Goal: Task Accomplishment & Management: Manage account settings

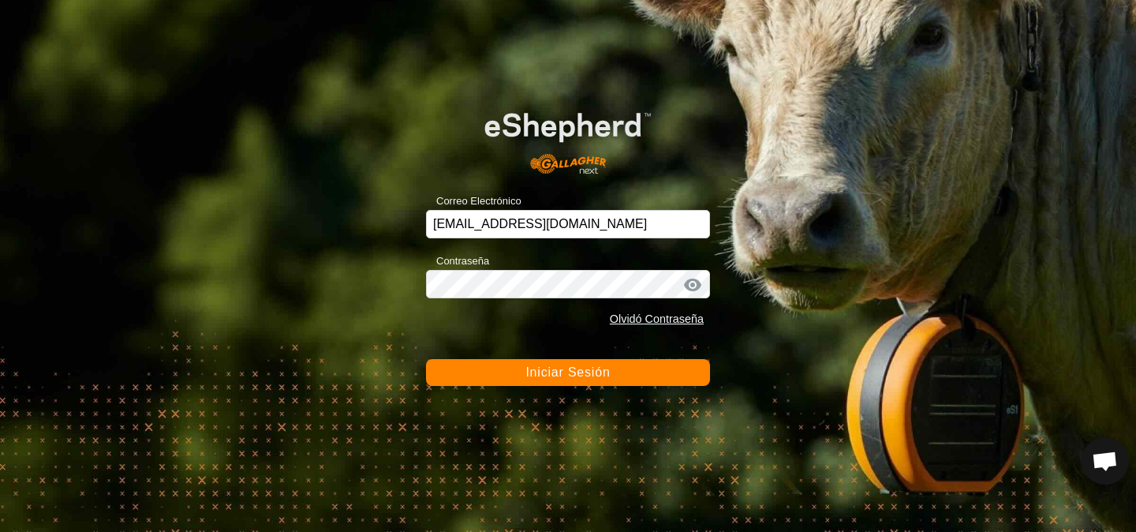
click at [682, 376] on button "Iniciar Sesión" at bounding box center [568, 372] width 284 height 27
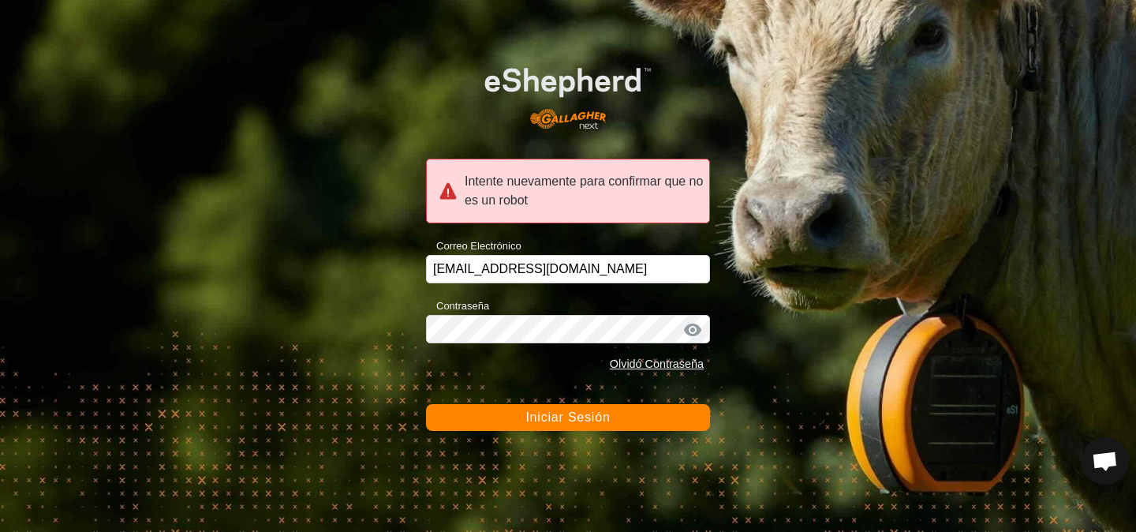
click at [612, 425] on button "Iniciar Sesión" at bounding box center [568, 417] width 284 height 27
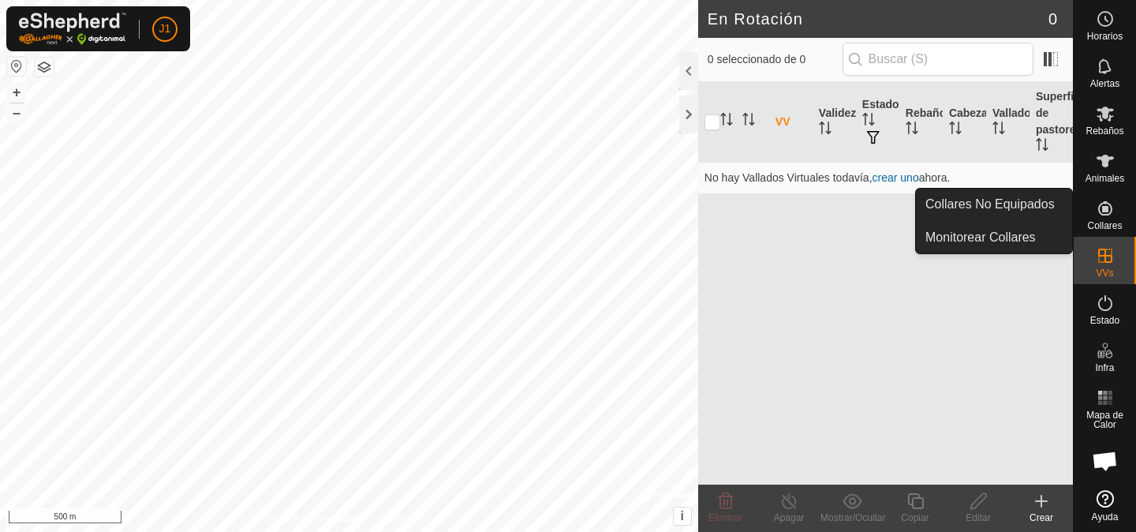
click at [1094, 211] on es-neckbands-svg-icon at bounding box center [1106, 208] width 28 height 25
click at [1048, 204] on span "Collares No Equipados" at bounding box center [990, 204] width 129 height 19
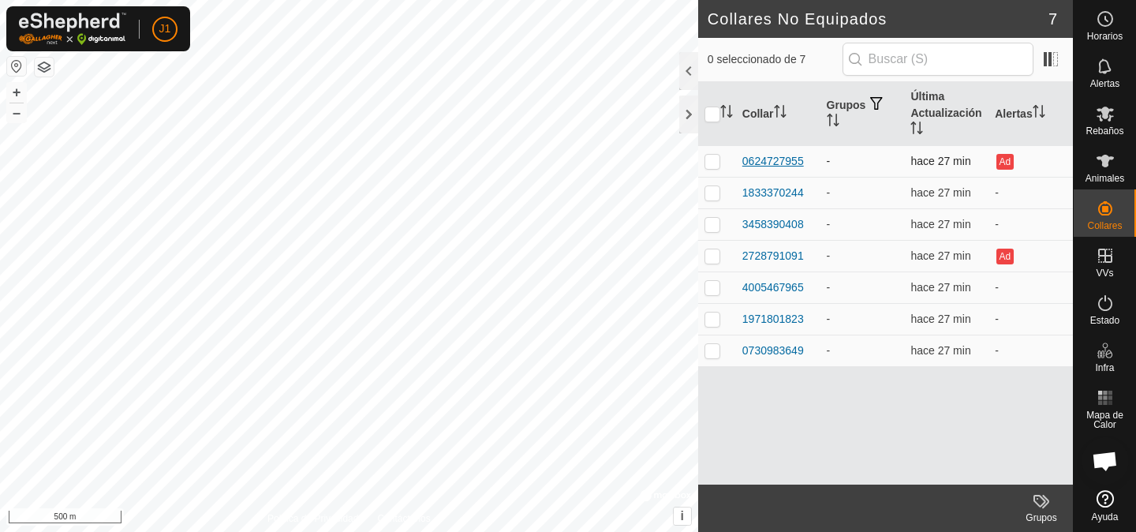
click at [775, 159] on div "0624727955" at bounding box center [774, 161] width 62 height 17
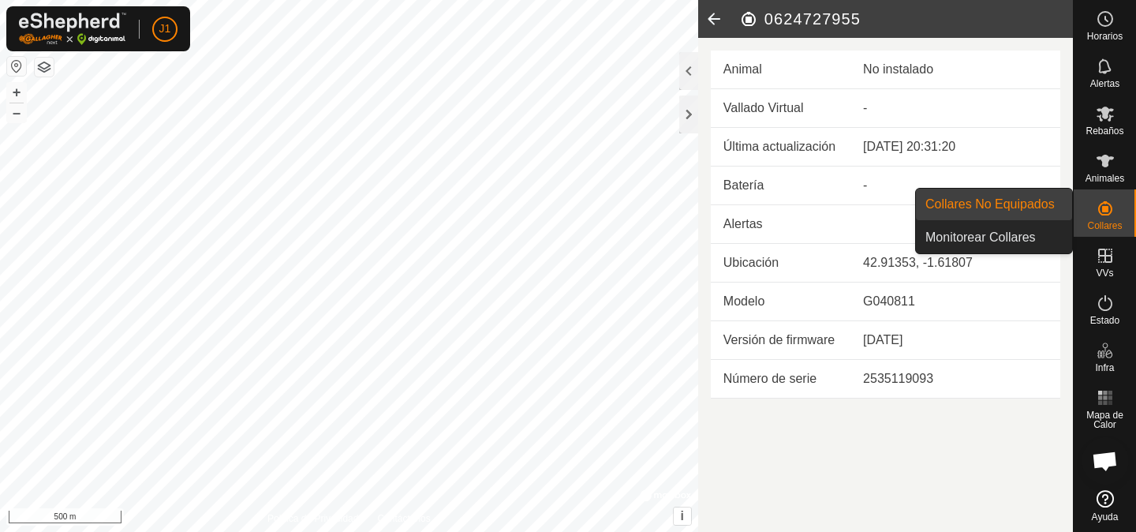
click at [1113, 213] on icon at bounding box center [1105, 208] width 19 height 19
click at [1045, 204] on span "Collares No Equipados" at bounding box center [990, 204] width 129 height 19
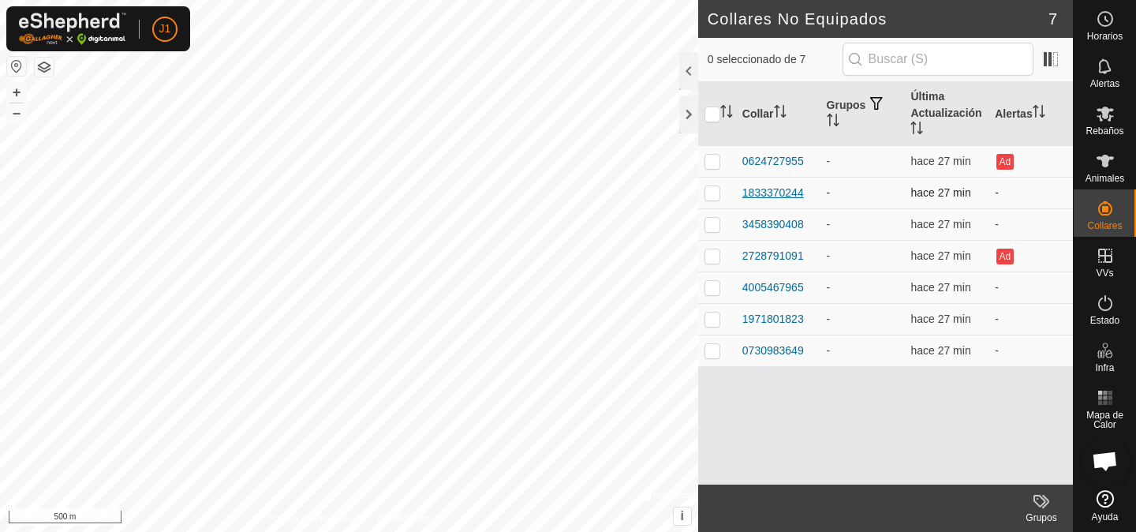
click at [767, 192] on div "1833370244" at bounding box center [774, 193] width 62 height 17
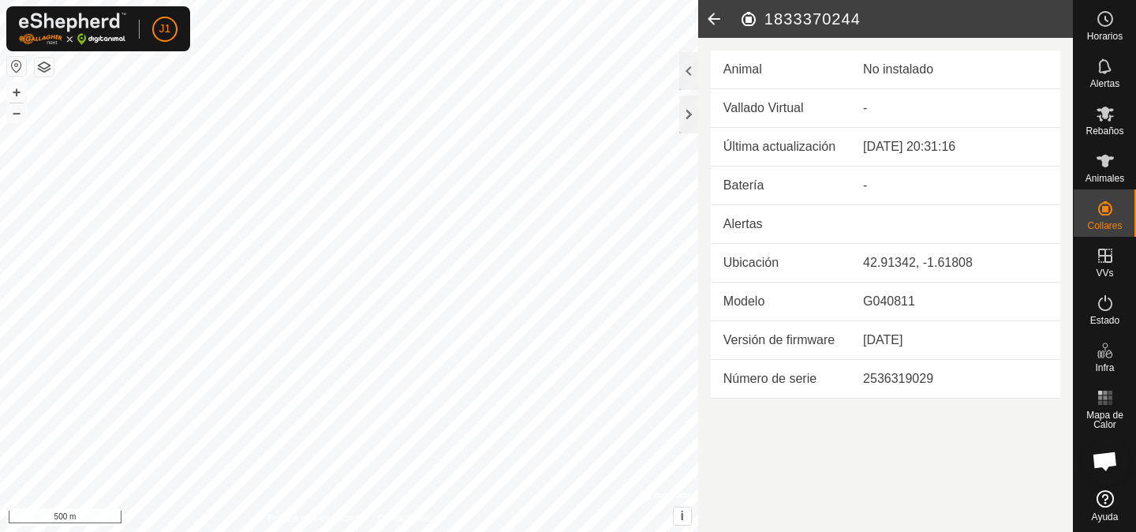
click at [716, 21] on icon at bounding box center [714, 19] width 32 height 38
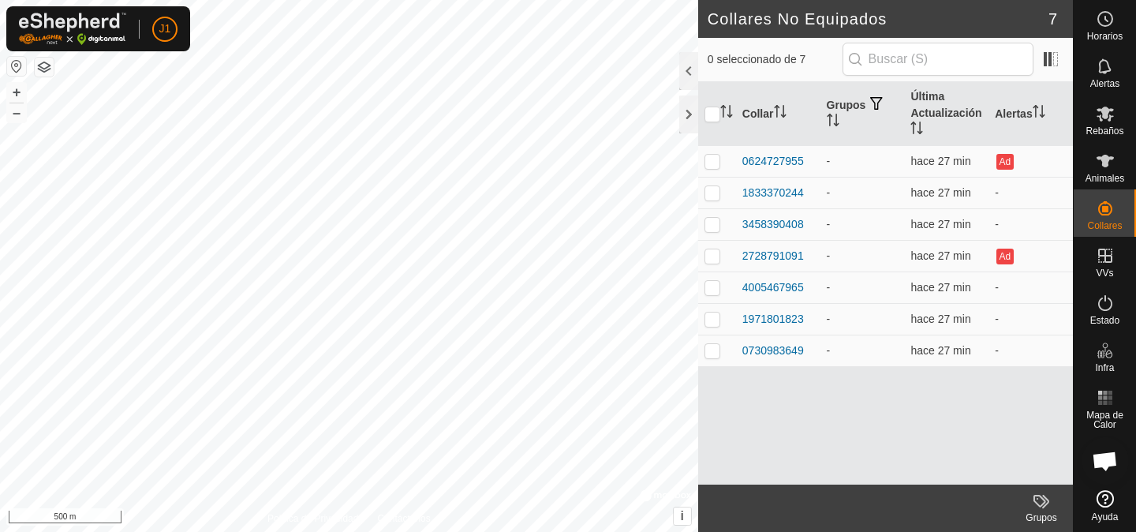
click at [10, 65] on button "button" at bounding box center [16, 66] width 19 height 19
click at [16, 65] on button "button" at bounding box center [16, 66] width 19 height 19
click at [36, 66] on button "button" at bounding box center [44, 67] width 19 height 19
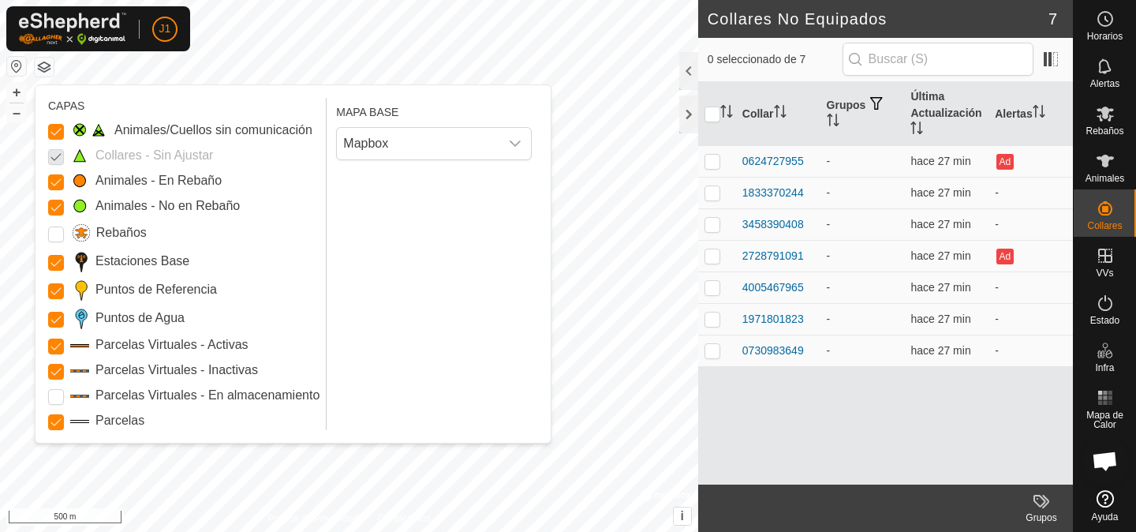
click at [128, 130] on label "Animales/Cuellos sin comunicación" at bounding box center [213, 130] width 198 height 19
click at [64, 130] on Issue "Animales/Cuellos sin comunicación" at bounding box center [56, 132] width 16 height 16
click at [22, 64] on button "button" at bounding box center [16, 66] width 19 height 19
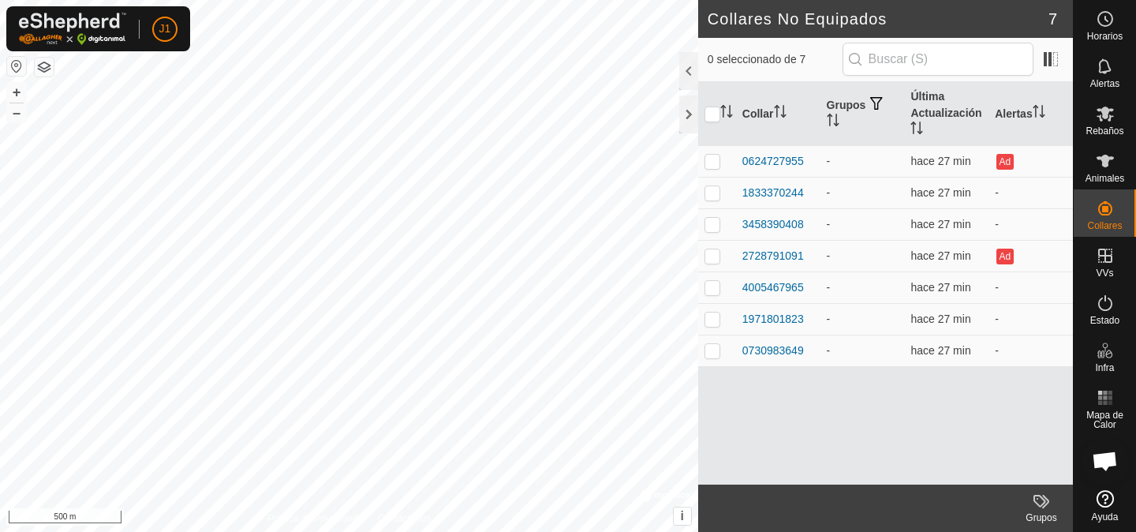
click at [20, 68] on button "button" at bounding box center [16, 66] width 19 height 19
click at [801, 167] on div "0624727955" at bounding box center [774, 161] width 62 height 17
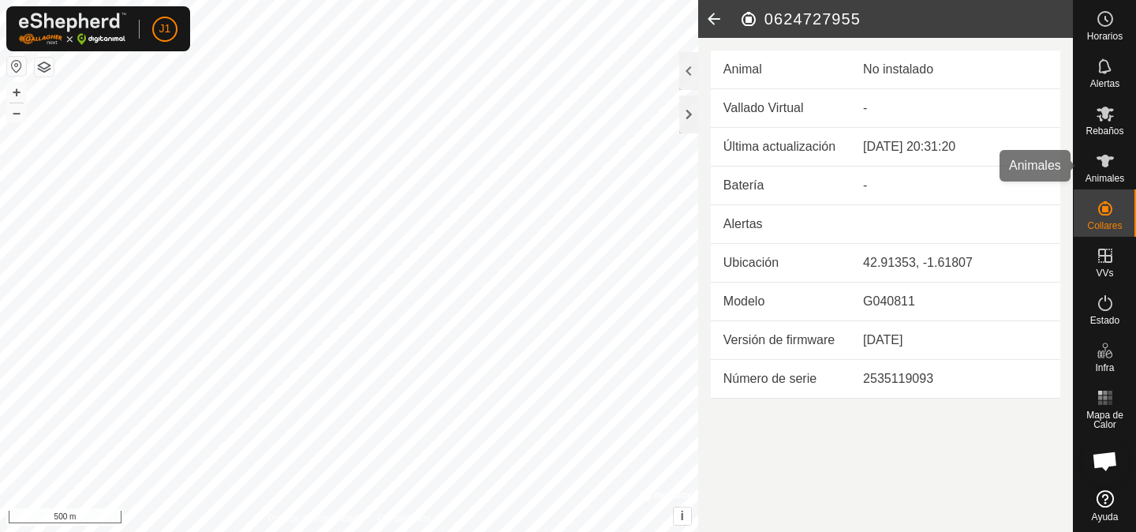
click at [1107, 168] on icon at bounding box center [1105, 161] width 19 height 19
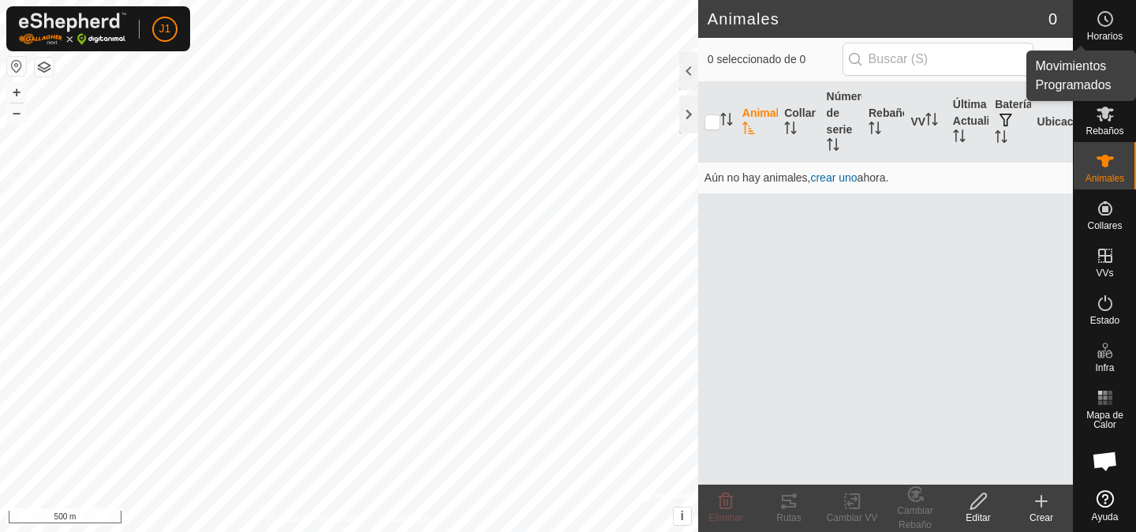
click at [1120, 24] on div "Horarios" at bounding box center [1105, 23] width 62 height 47
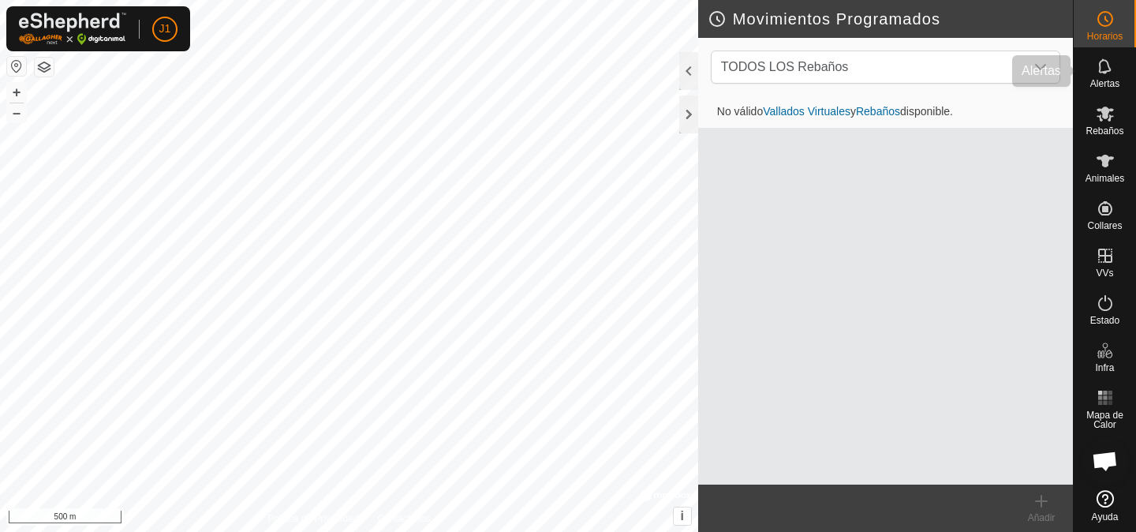
click at [1114, 84] on span "Alertas" at bounding box center [1105, 83] width 29 height 9
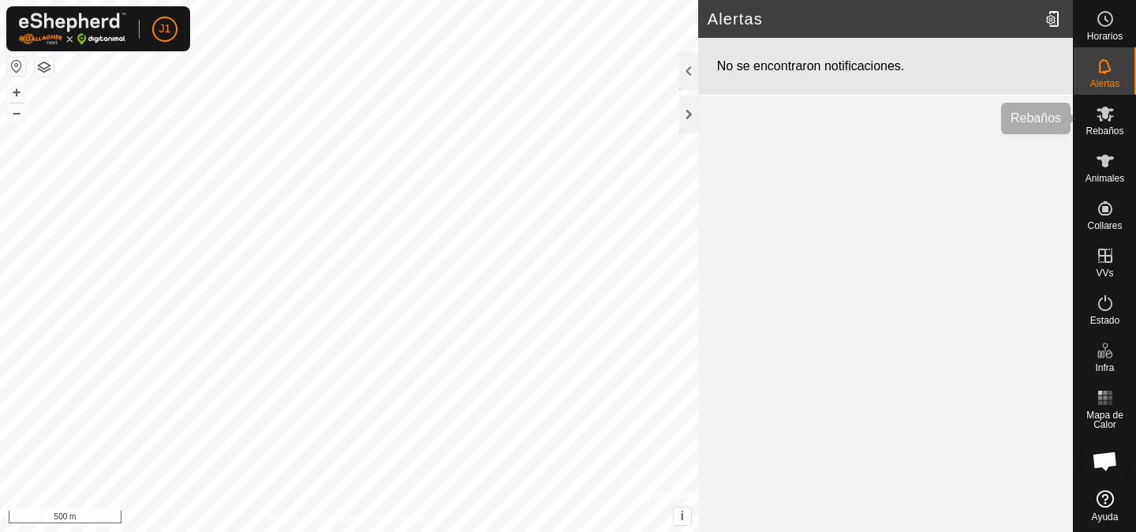
click at [1109, 130] on span "Rebaños" at bounding box center [1105, 130] width 38 height 9
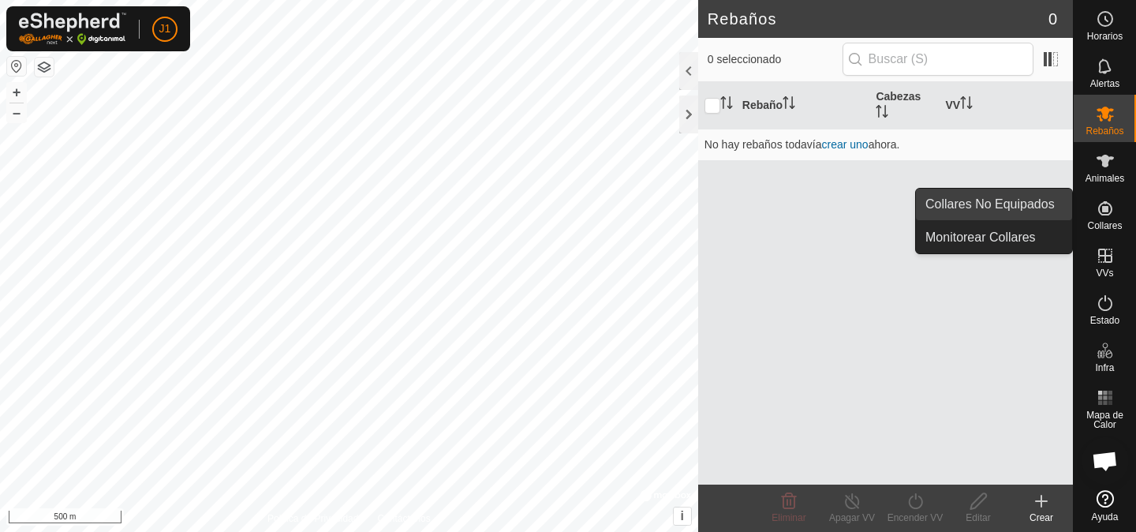
click at [1057, 203] on link "Collares No Equipados" at bounding box center [994, 205] width 156 height 32
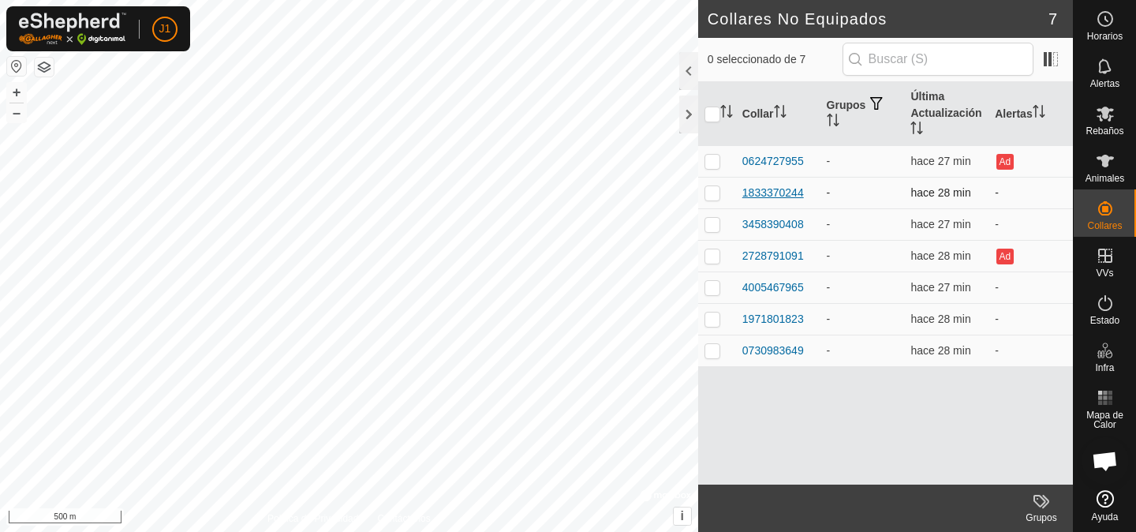
click at [776, 192] on div "1833370244" at bounding box center [774, 193] width 62 height 17
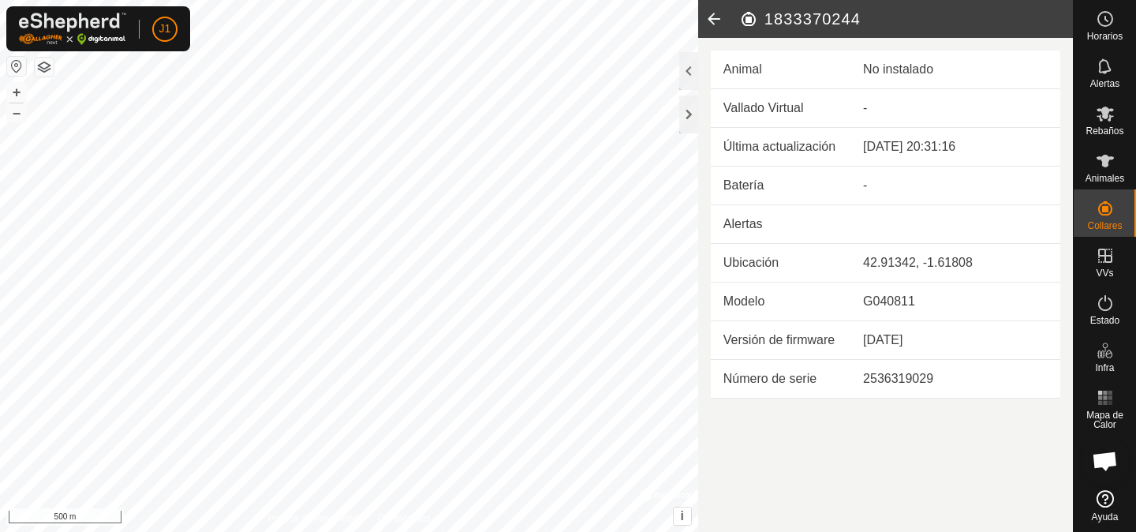
click at [708, 24] on icon at bounding box center [714, 19] width 32 height 38
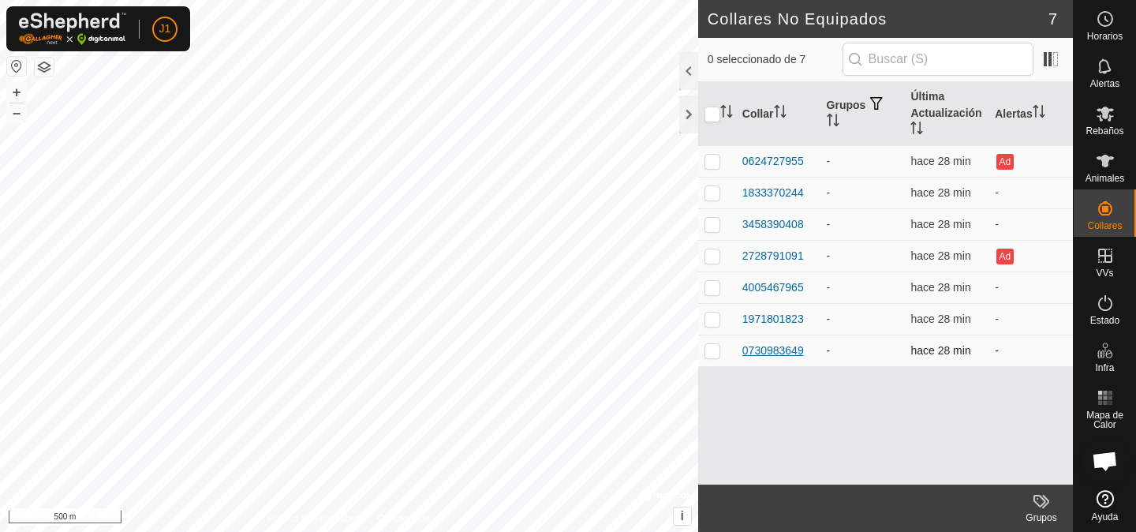
click at [791, 354] on div "0730983649" at bounding box center [774, 351] width 62 height 17
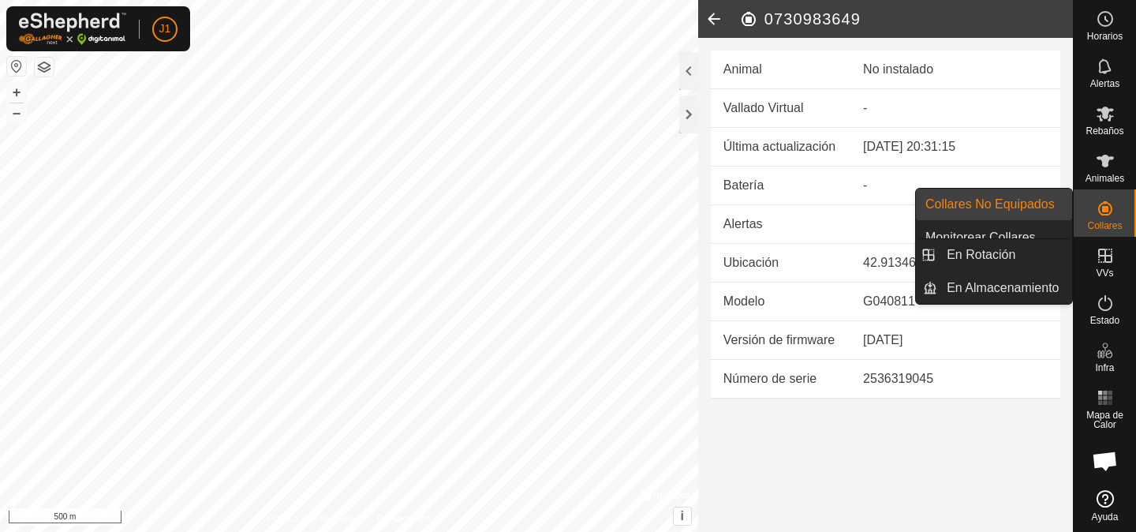
click at [1118, 257] on es-virtualpaddocks-svg-icon at bounding box center [1106, 255] width 28 height 25
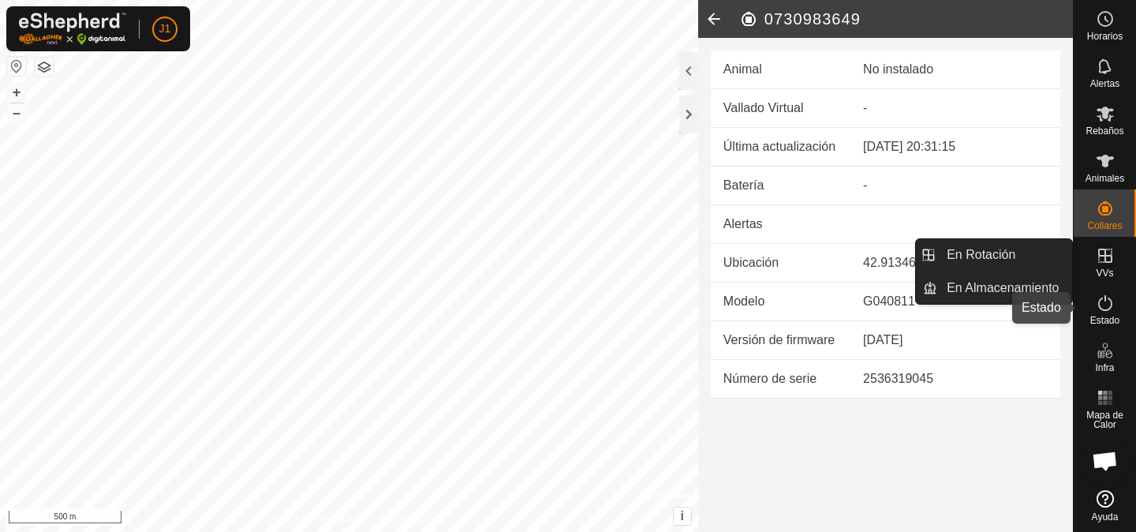
click at [1099, 307] on icon at bounding box center [1106, 303] width 14 height 16
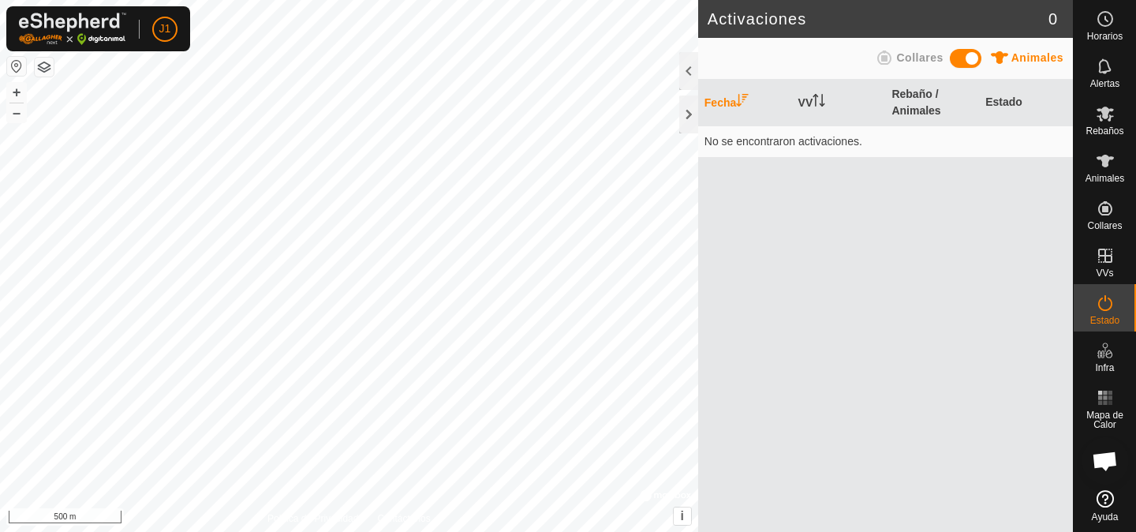
click at [890, 56] on icon at bounding box center [885, 58] width 14 height 14
click at [741, 106] on p-sorticon "Activar para ordenar" at bounding box center [742, 102] width 13 height 13
click at [813, 104] on th "VV" at bounding box center [839, 103] width 94 height 47
click at [910, 103] on th "Rebaño / Collares" at bounding box center [933, 103] width 94 height 47
click at [685, 68] on div at bounding box center [689, 71] width 19 height 38
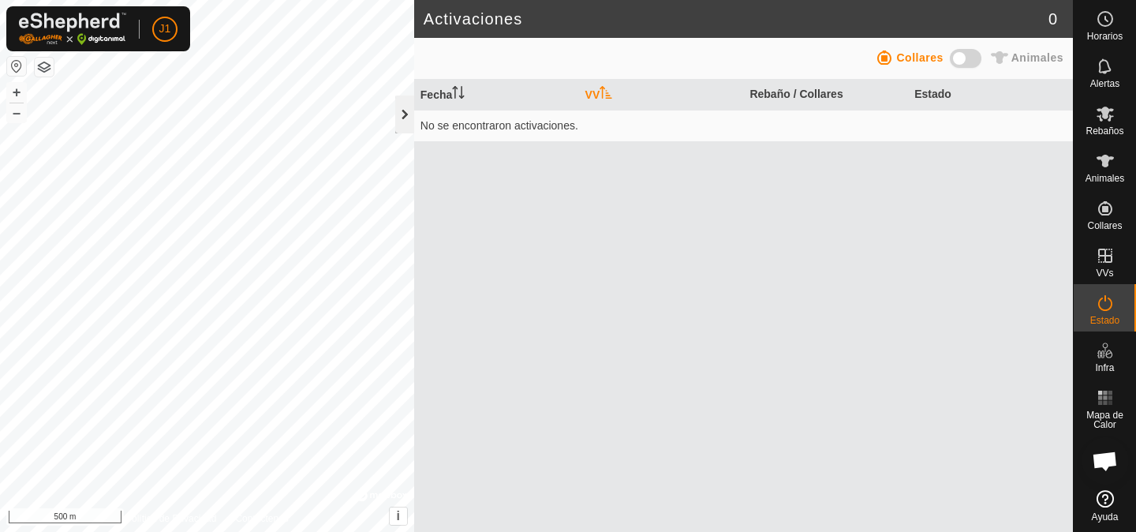
click at [405, 123] on div at bounding box center [404, 114] width 19 height 38
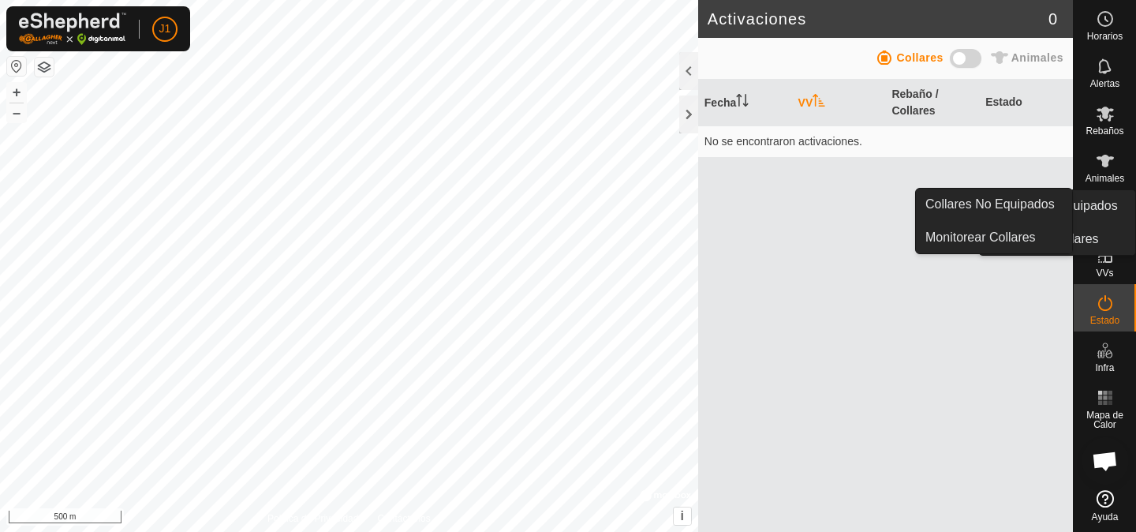
click at [1113, 208] on icon at bounding box center [1105, 208] width 19 height 19
click at [1039, 227] on link "Monitorear Collares" at bounding box center [994, 238] width 156 height 32
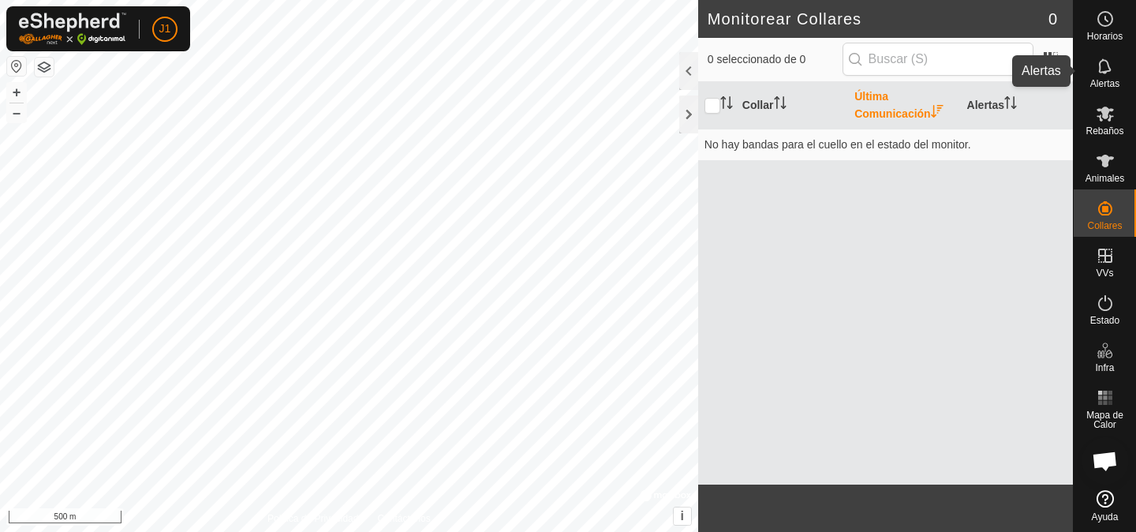
click at [1103, 67] on icon at bounding box center [1105, 66] width 19 height 19
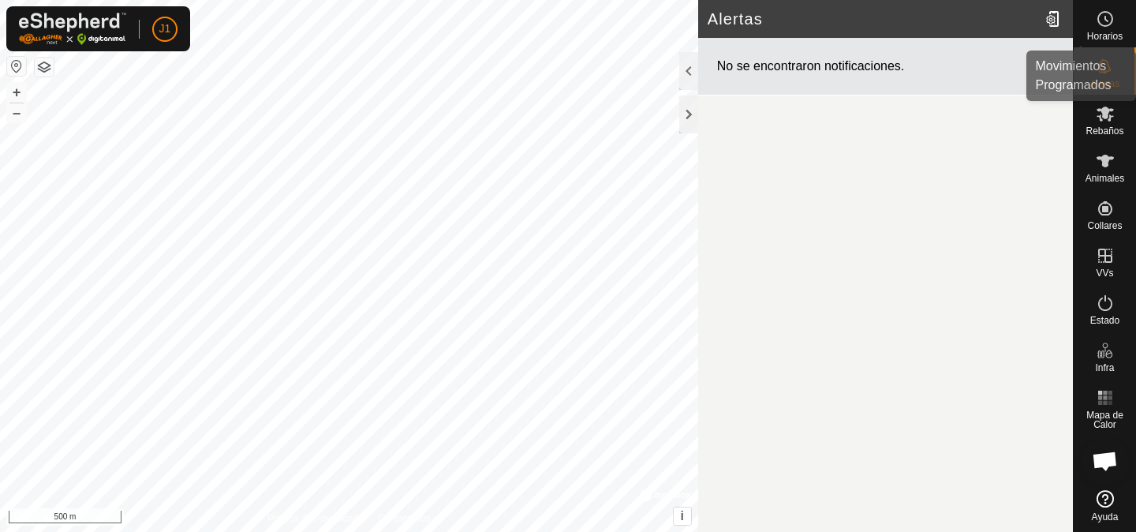
click at [1109, 29] on es-schedule-vp-svg-icon at bounding box center [1106, 18] width 28 height 25
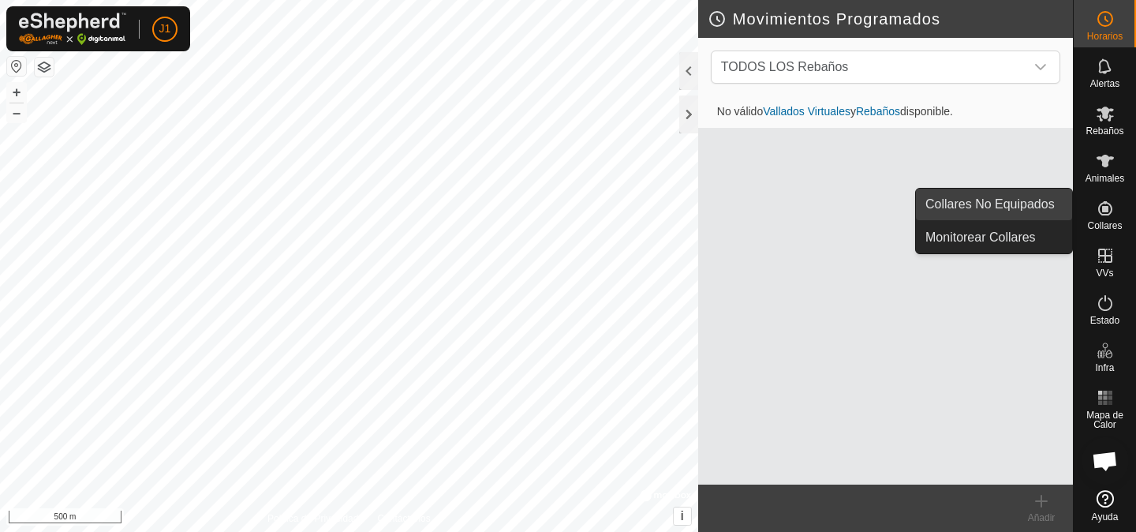
click at [1040, 202] on span "Collares No Equipados" at bounding box center [990, 204] width 129 height 19
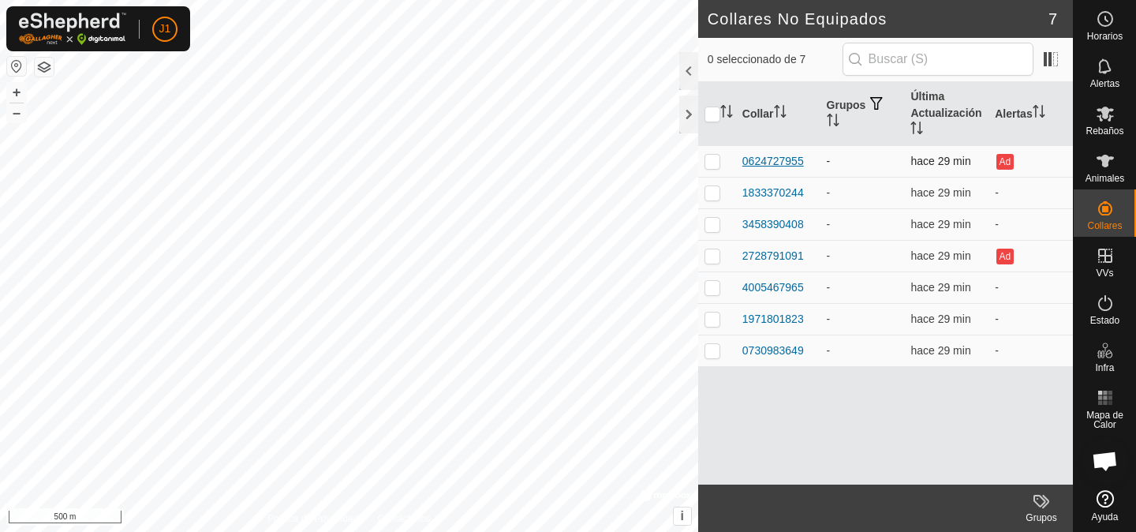
click at [786, 159] on div "0624727955" at bounding box center [774, 161] width 62 height 17
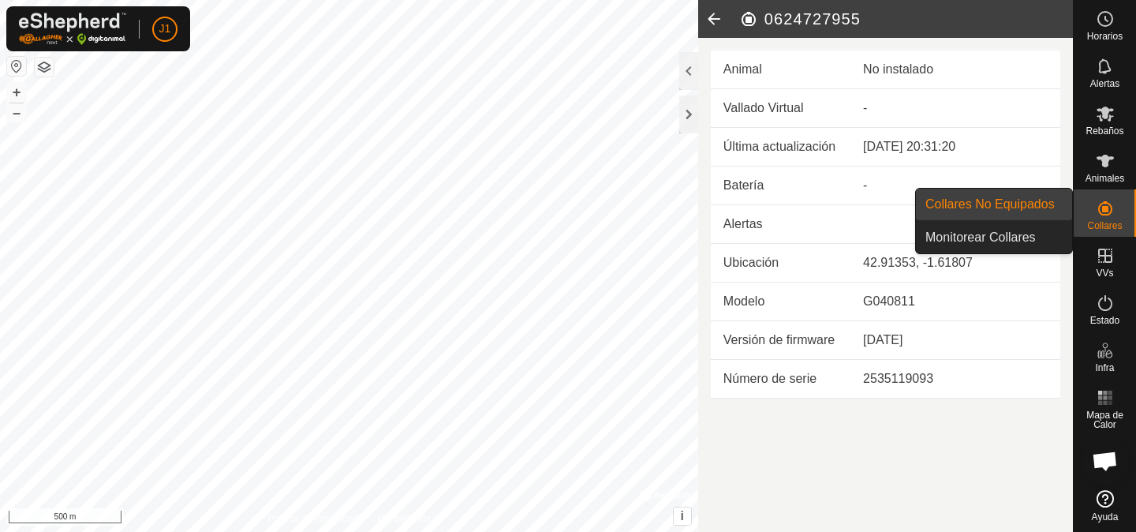
click at [1107, 205] on icon at bounding box center [1105, 208] width 19 height 19
click at [1037, 193] on link "Collares No Equipados" at bounding box center [994, 205] width 156 height 32
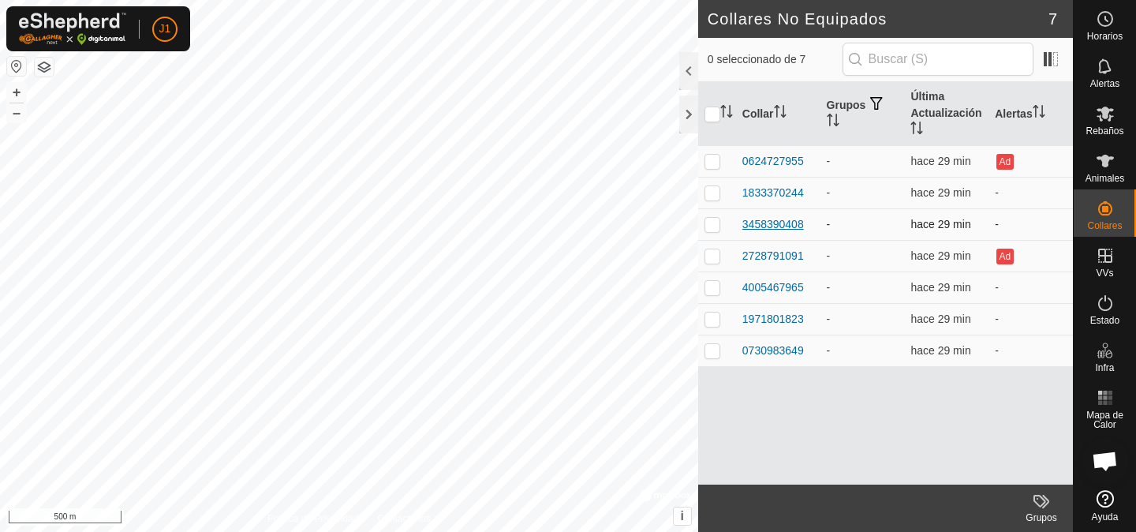
click at [773, 222] on div "3458390408" at bounding box center [774, 224] width 62 height 17
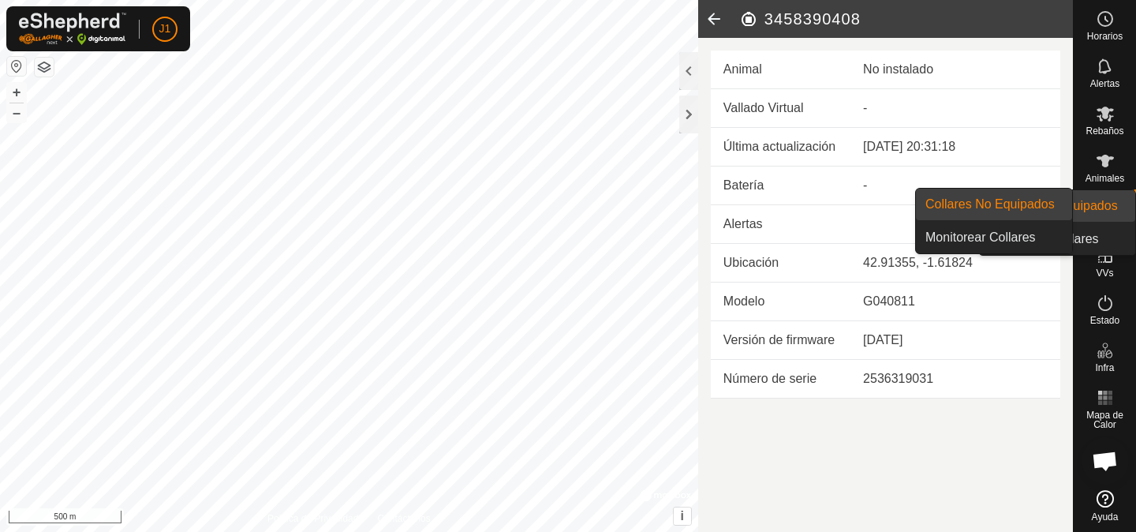
click at [1114, 197] on es-neckbands-svg-icon at bounding box center [1106, 208] width 28 height 25
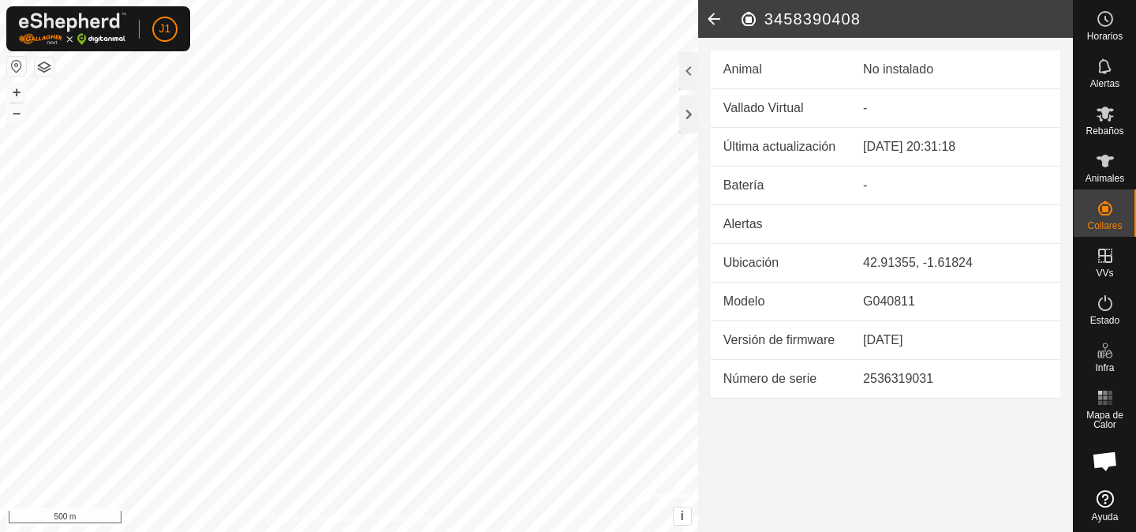
click at [699, 19] on icon at bounding box center [714, 19] width 32 height 38
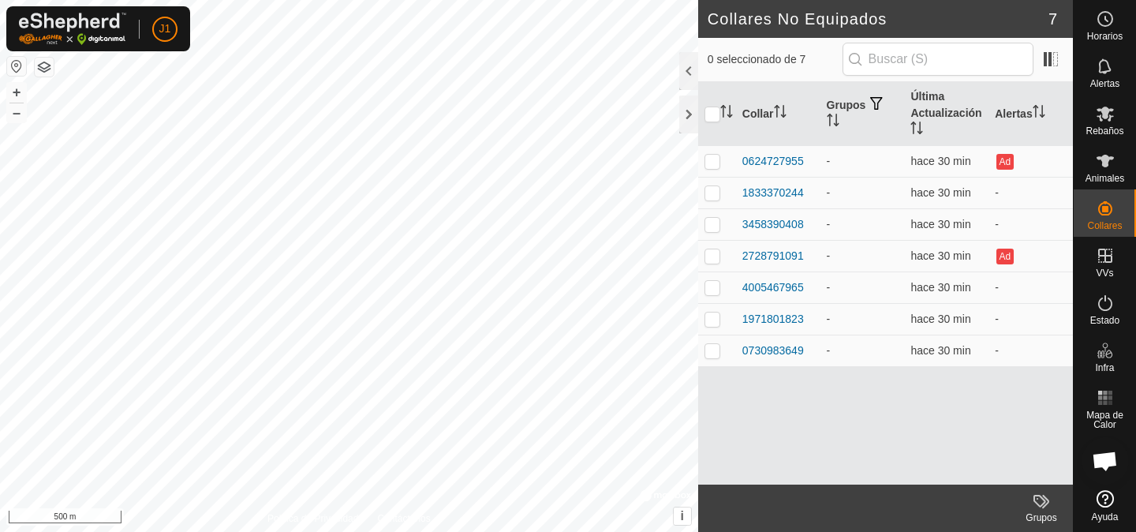
click at [1050, 21] on span "7" at bounding box center [1053, 19] width 9 height 24
click at [39, 71] on button "button" at bounding box center [44, 67] width 19 height 19
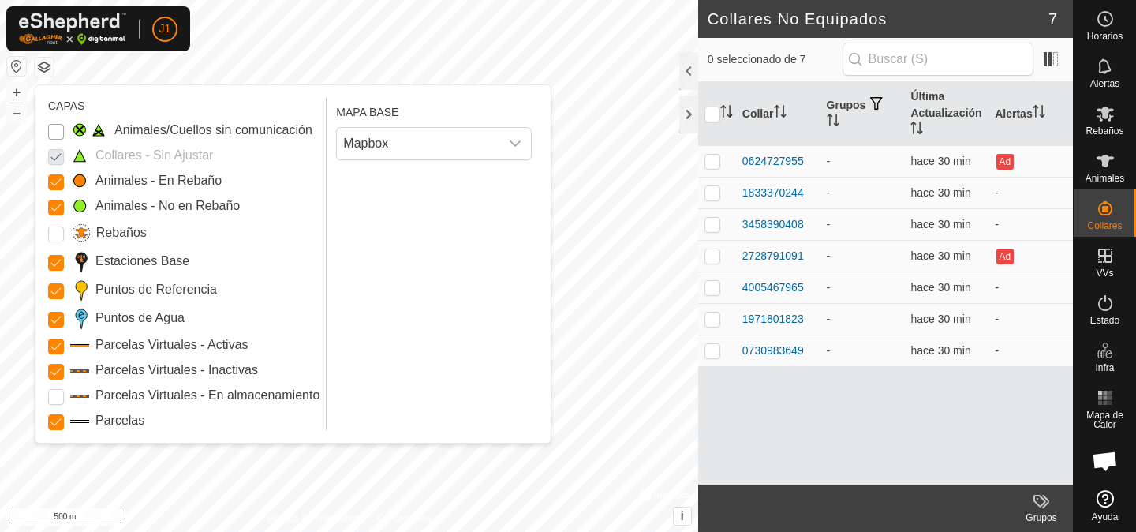
click at [54, 133] on Issue "Animales/Cuellos sin comunicación" at bounding box center [56, 132] width 16 height 16
click at [51, 69] on button "button" at bounding box center [44, 67] width 19 height 19
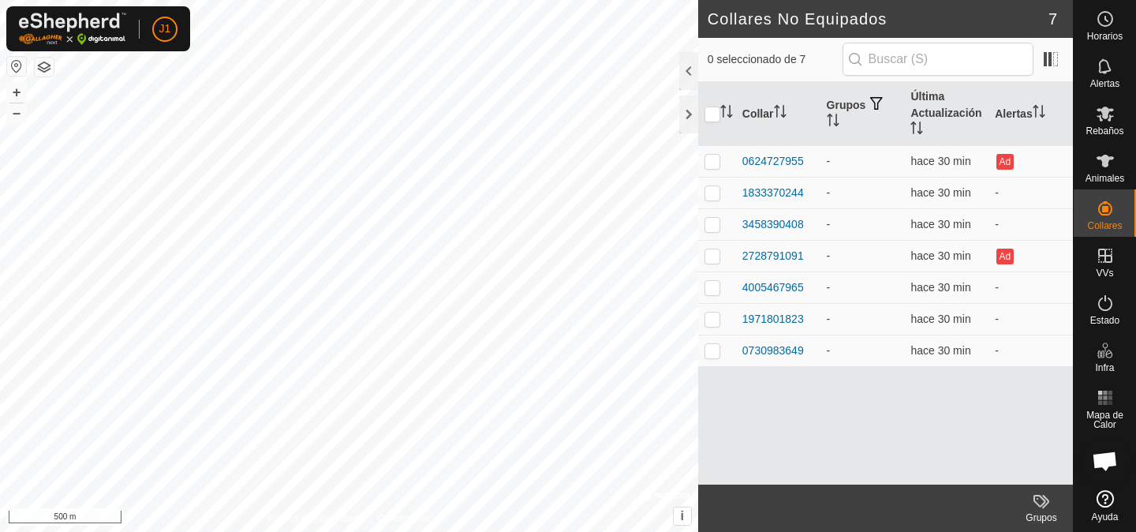
click at [11, 69] on button "button" at bounding box center [16, 66] width 19 height 19
click at [16, 68] on button "button" at bounding box center [16, 66] width 19 height 19
checkbox input "true"
click at [751, 354] on div "0730983649" at bounding box center [774, 351] width 62 height 17
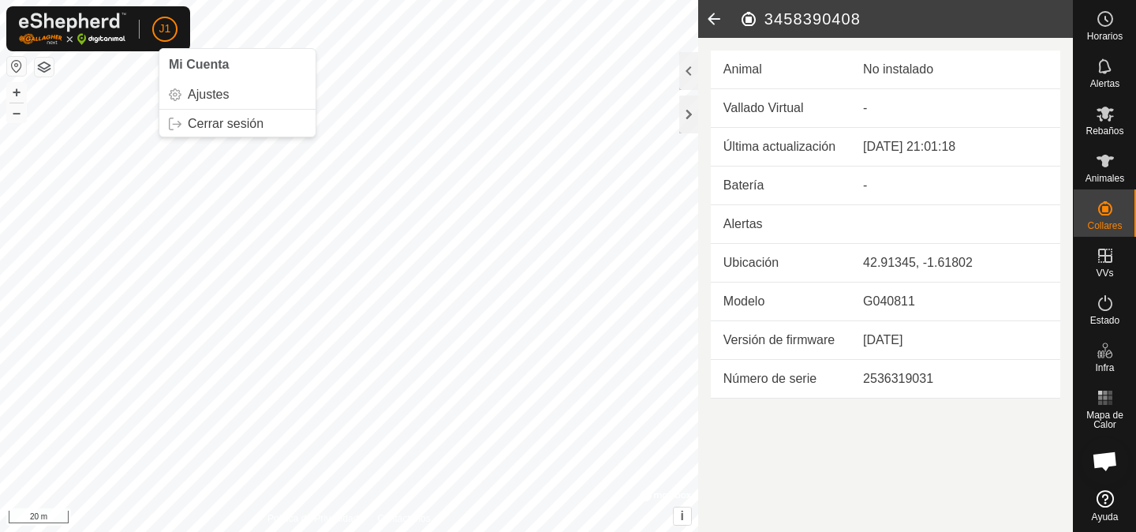
click at [166, 28] on span "J1" at bounding box center [165, 29] width 12 height 17
click at [202, 92] on span "Ajustes" at bounding box center [208, 94] width 41 height 13
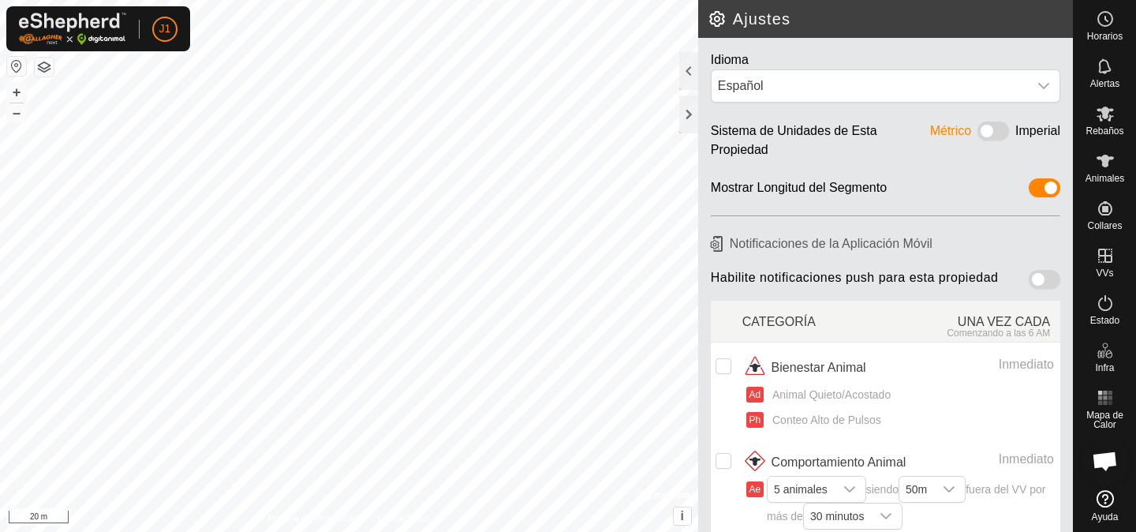
click at [994, 131] on span at bounding box center [994, 131] width 32 height 19
click at [687, 70] on div at bounding box center [689, 71] width 19 height 38
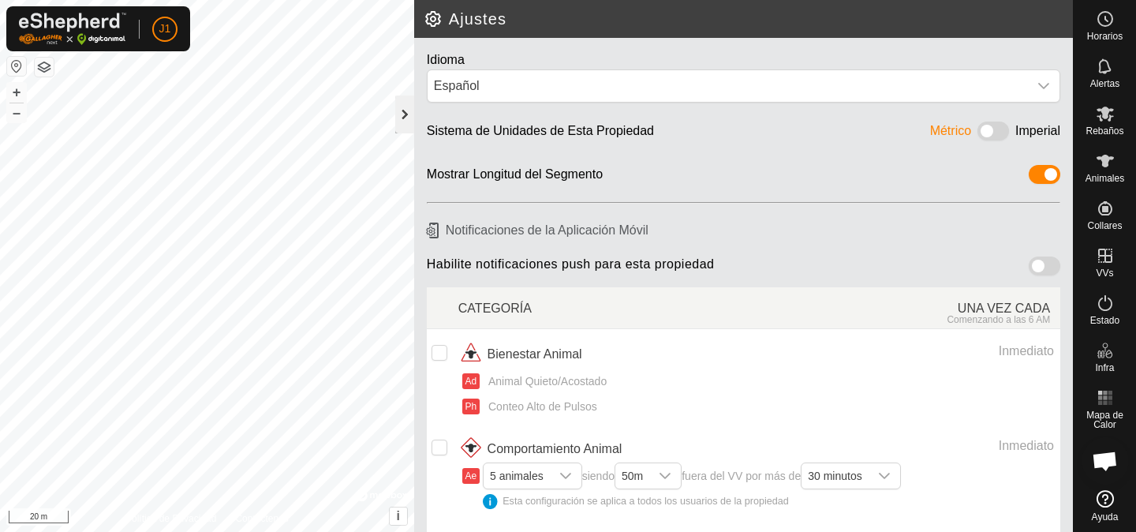
click at [408, 114] on div at bounding box center [404, 114] width 19 height 38
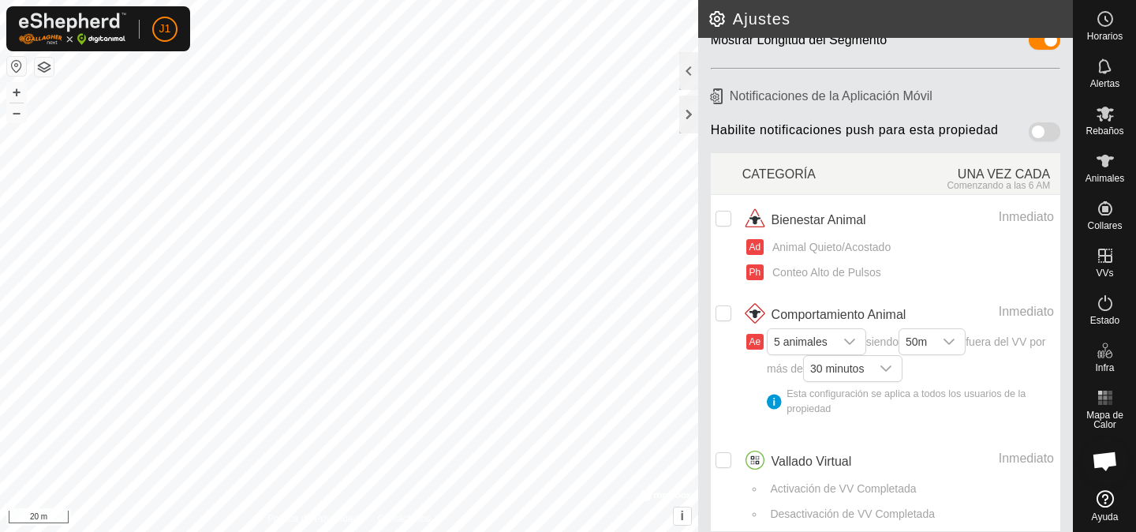
scroll to position [159, 0]
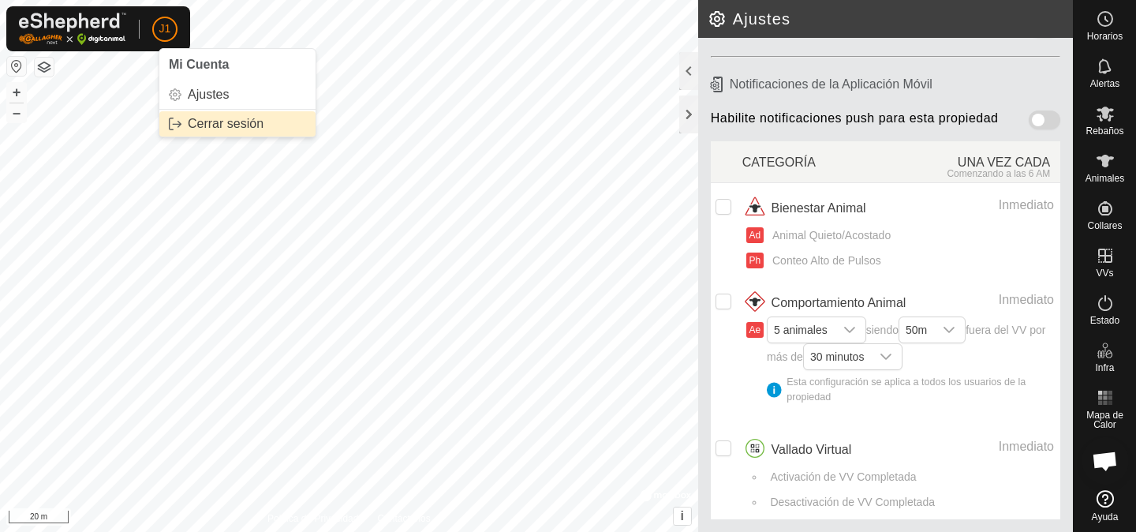
click at [191, 122] on span "Cerrar sesión" at bounding box center [226, 124] width 76 height 13
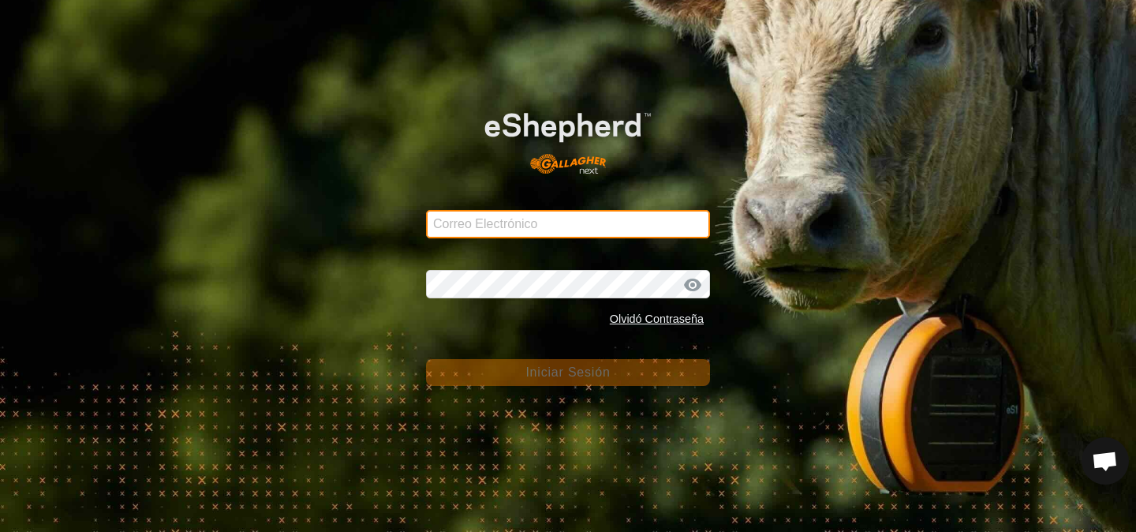
type input "[EMAIL_ADDRESS][DOMAIN_NAME]"
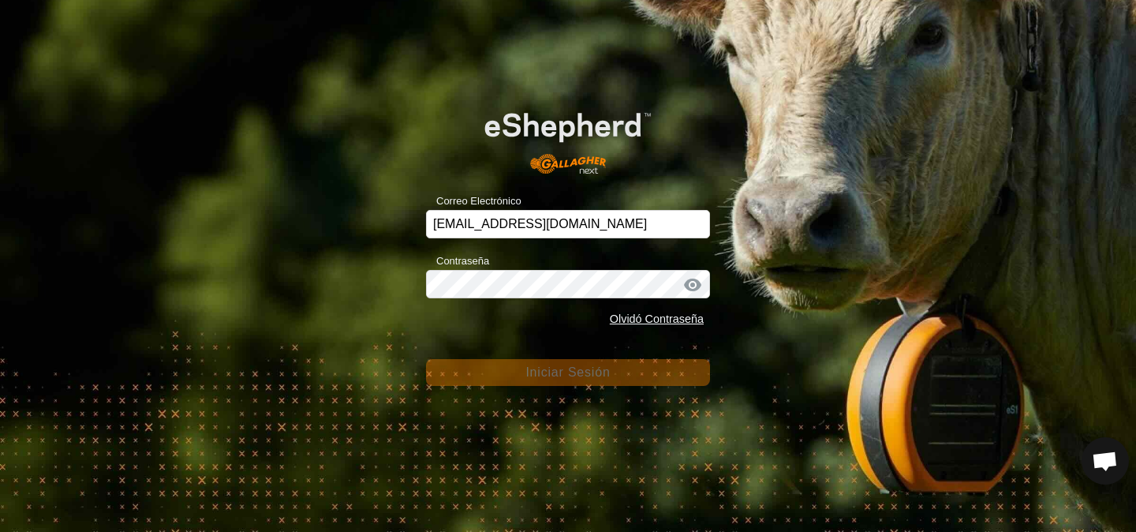
click at [526, 376] on span "Iniciar Sesión" at bounding box center [568, 371] width 84 height 13
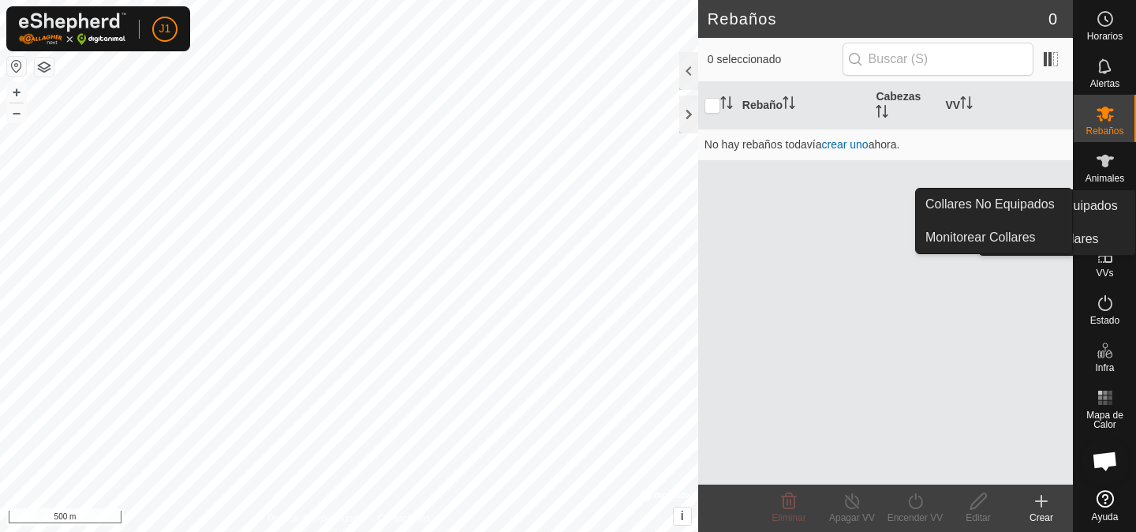
click at [1095, 222] on span "Collares" at bounding box center [1105, 225] width 35 height 9
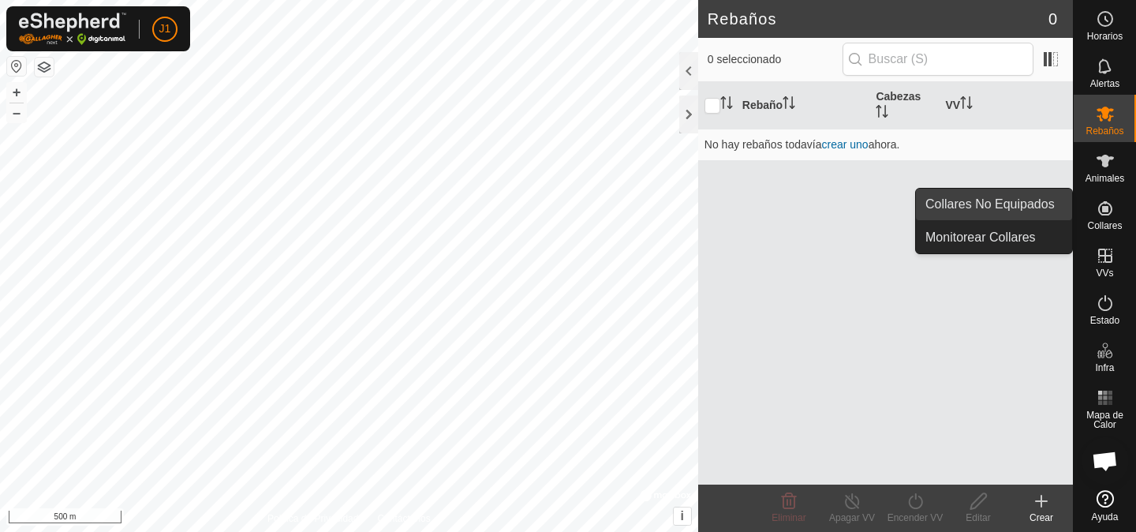
click at [1040, 197] on span "Collares No Equipados" at bounding box center [990, 204] width 129 height 19
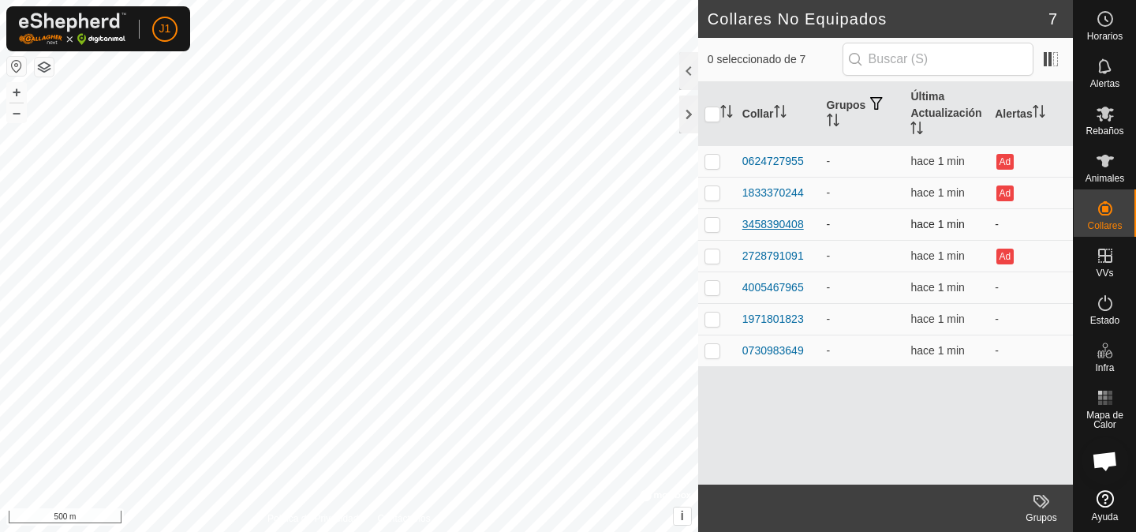
click at [784, 227] on div "3458390408" at bounding box center [774, 224] width 62 height 17
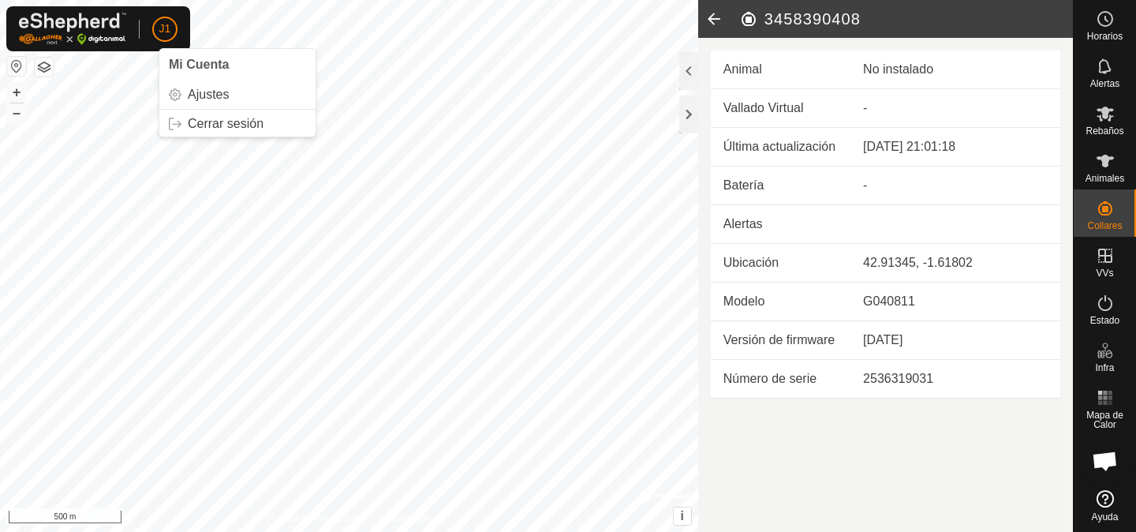
click at [165, 23] on span "J1" at bounding box center [165, 29] width 12 height 17
click at [197, 121] on span "Cerrar sesión" at bounding box center [226, 124] width 76 height 13
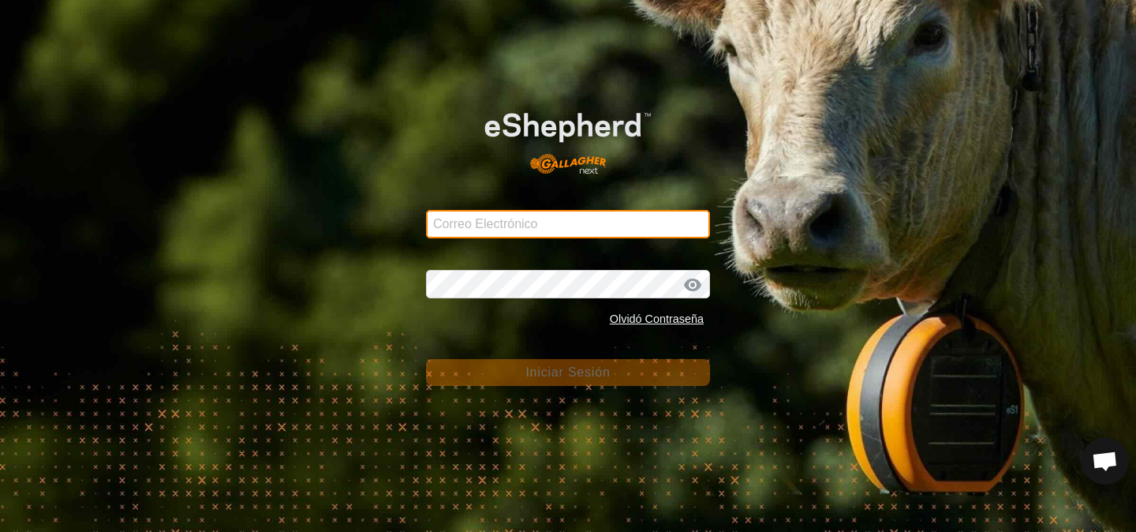
type input "[EMAIL_ADDRESS][DOMAIN_NAME]"
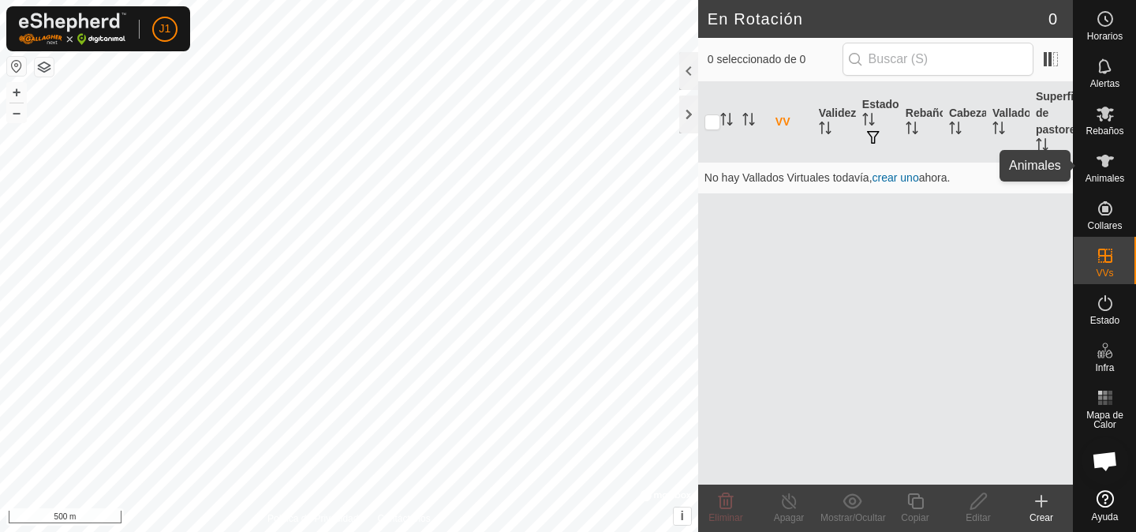
click at [1114, 170] on es-animals-svg-icon at bounding box center [1106, 160] width 28 height 25
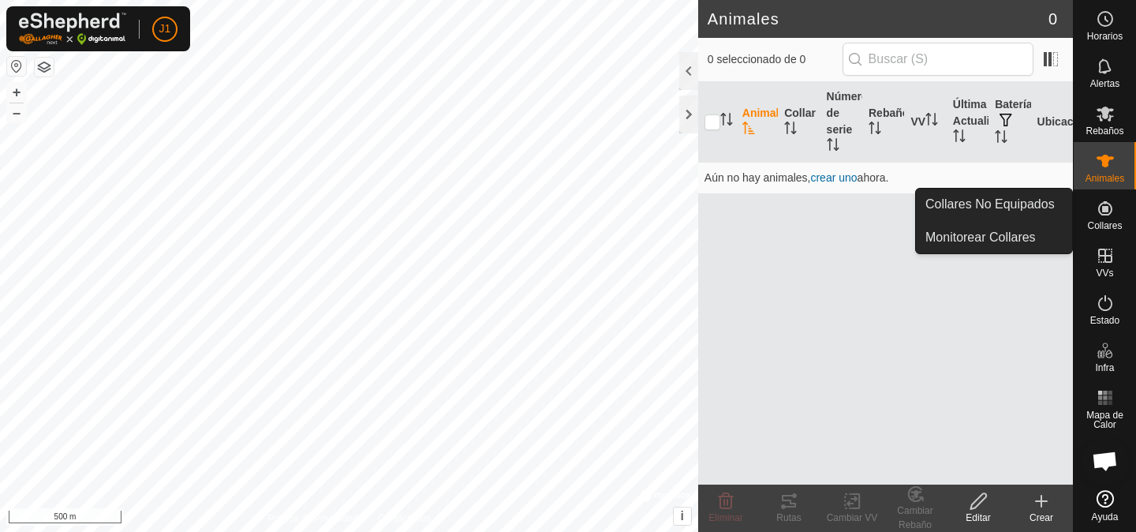
click at [1106, 223] on span "Collares" at bounding box center [1105, 225] width 35 height 9
click at [1058, 200] on link "Collares No Equipados" at bounding box center [994, 205] width 156 height 32
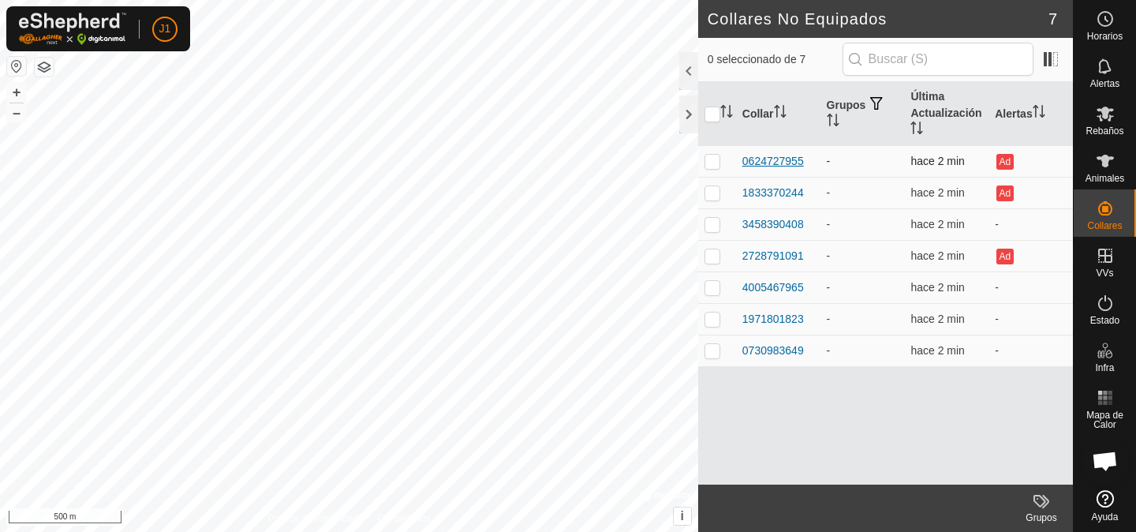
click at [799, 168] on div "0624727955" at bounding box center [774, 161] width 62 height 17
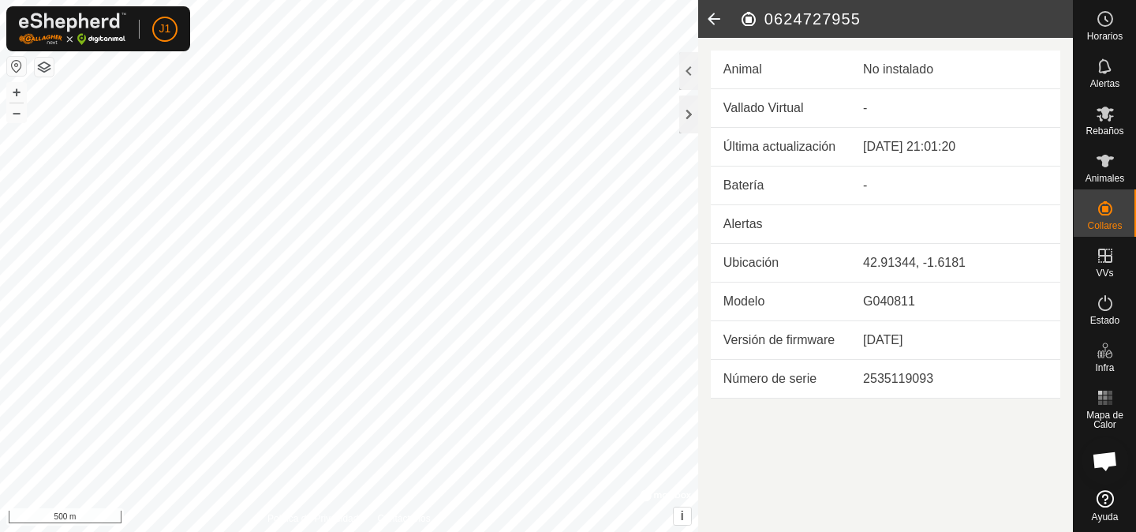
click at [715, 14] on icon at bounding box center [714, 19] width 32 height 38
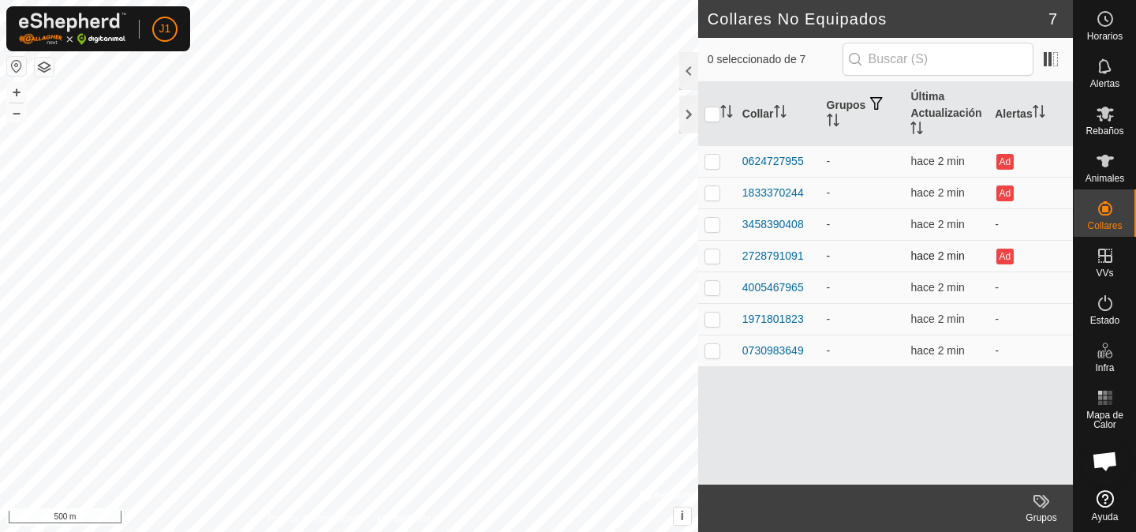
click at [750, 241] on td "2728791091" at bounding box center [778, 256] width 84 height 32
click at [756, 263] on div "2728791091" at bounding box center [774, 256] width 62 height 17
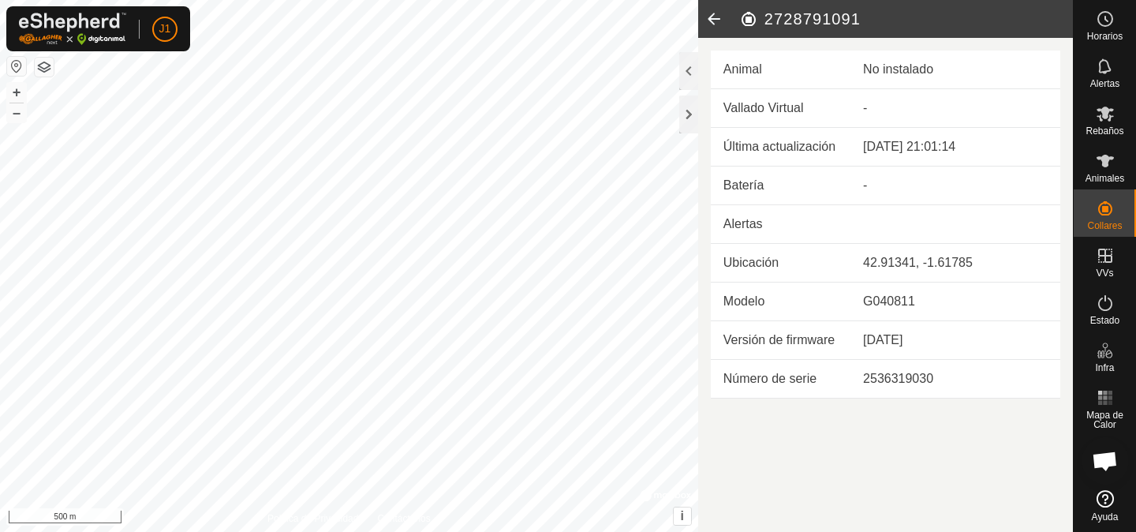
click at [710, 22] on icon at bounding box center [714, 19] width 32 height 38
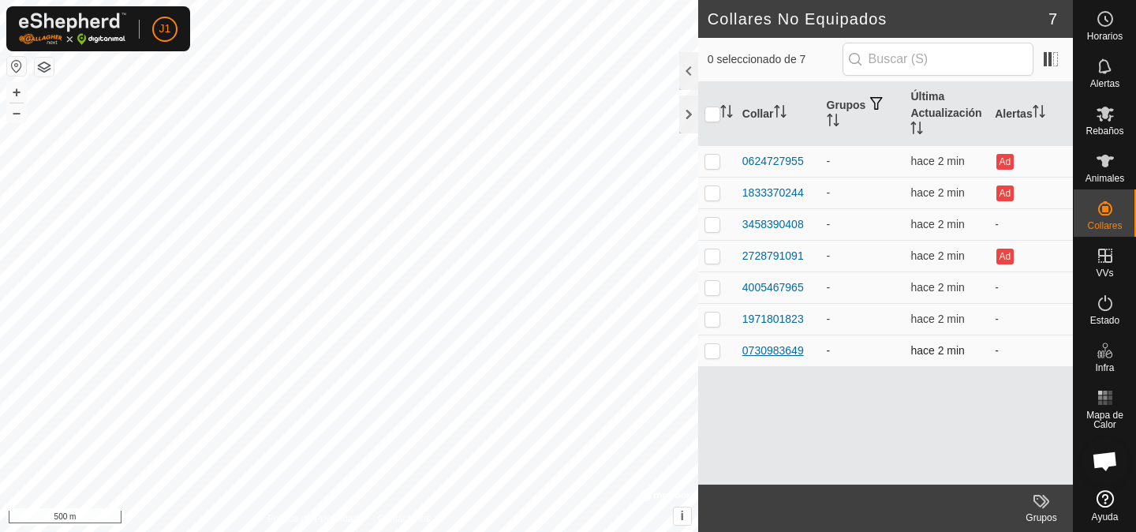
click at [767, 346] on div "0730983649" at bounding box center [774, 351] width 62 height 17
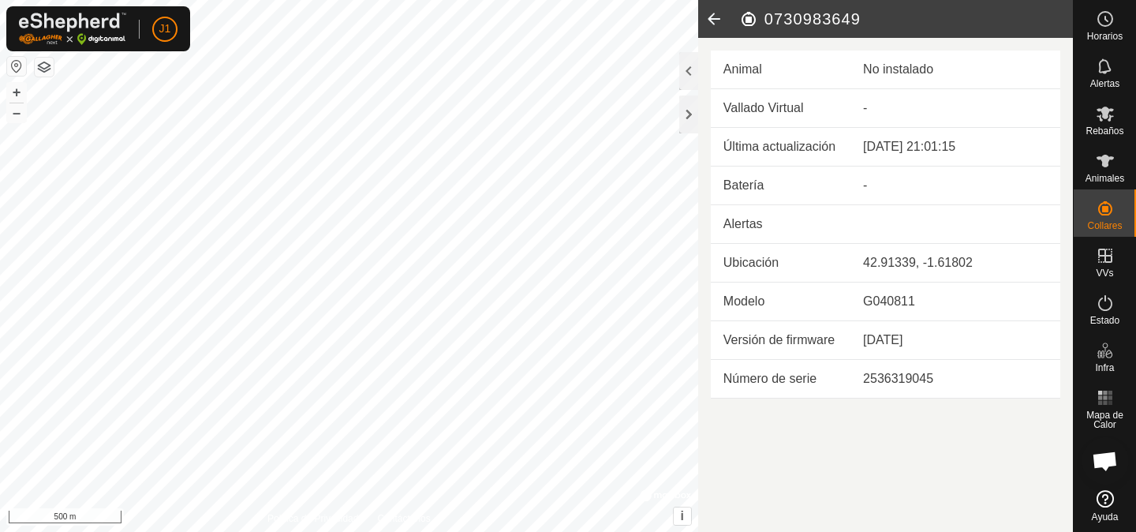
click at [717, 13] on icon at bounding box center [714, 19] width 32 height 38
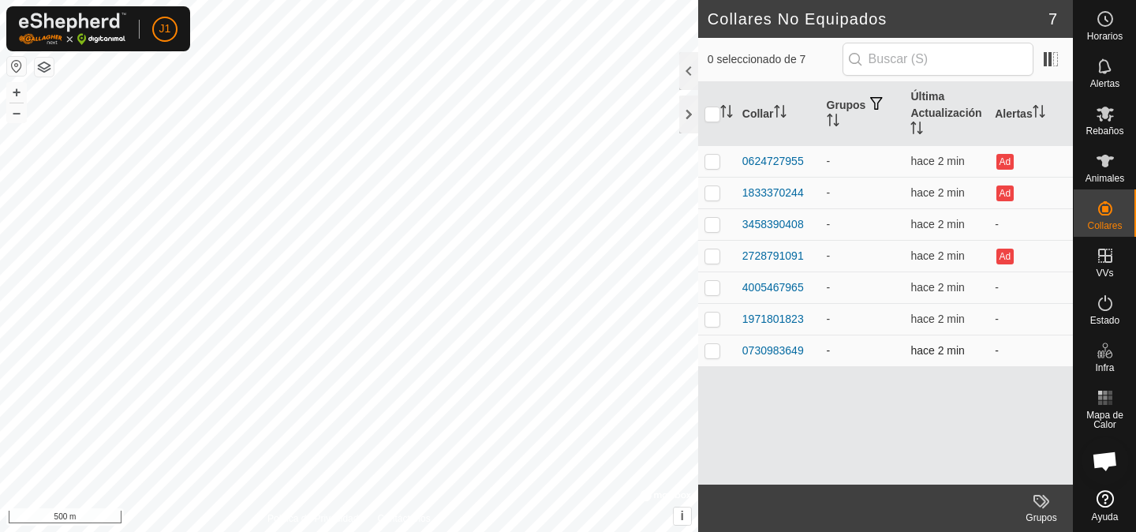
click at [999, 353] on td "-" at bounding box center [1031, 351] width 84 height 32
click at [691, 117] on div at bounding box center [689, 114] width 19 height 38
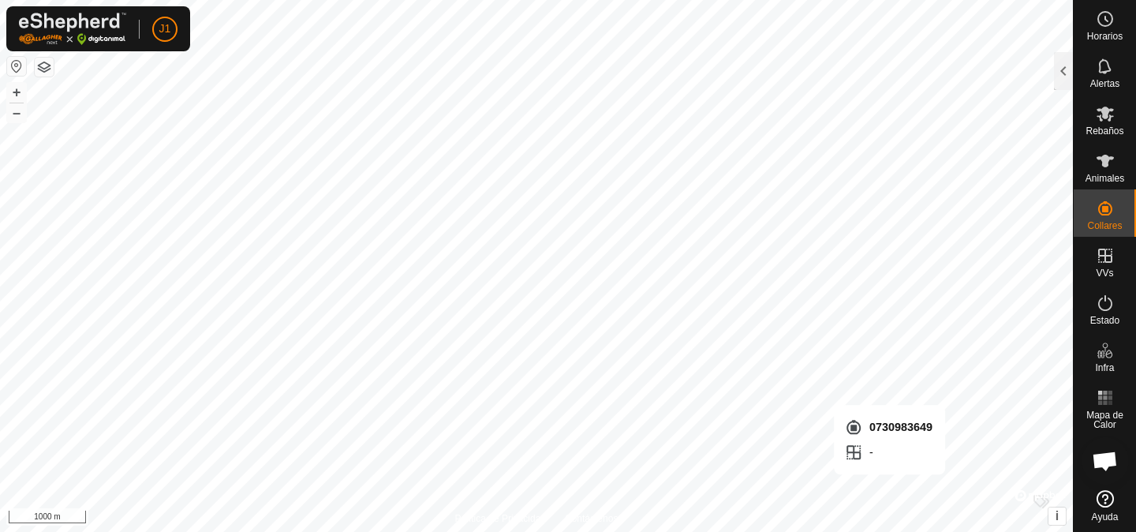
checkbox input "true"
checkbox input "false"
checkbox input "true"
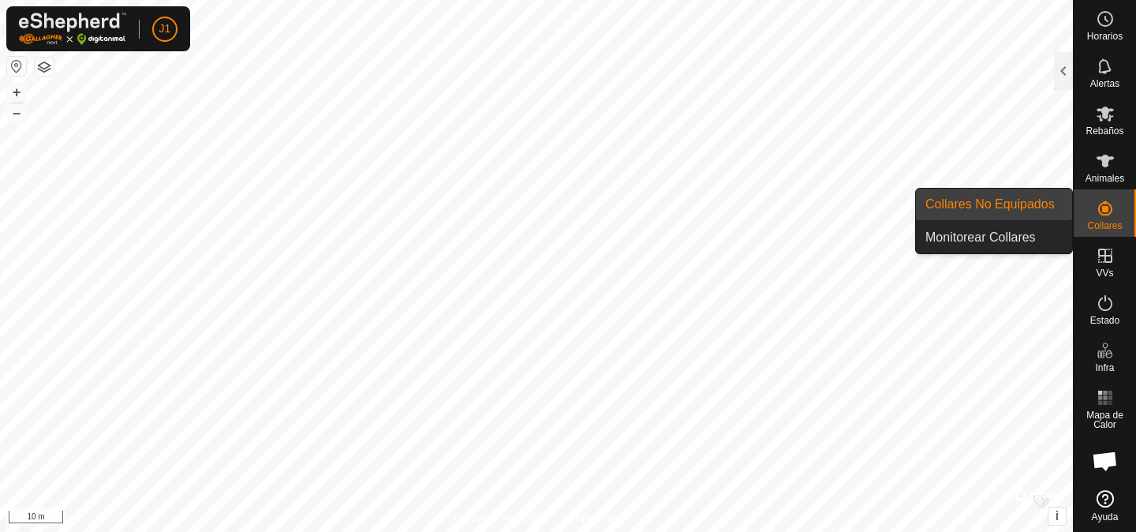
click at [1106, 210] on icon at bounding box center [1106, 208] width 14 height 14
click at [1052, 213] on span "Collares No Equipados" at bounding box center [990, 204] width 129 height 19
click at [1096, 208] on icon at bounding box center [1105, 208] width 19 height 19
click at [1059, 209] on link "Collares No Equipados" at bounding box center [994, 205] width 156 height 32
click at [1099, 215] on icon at bounding box center [1105, 208] width 19 height 19
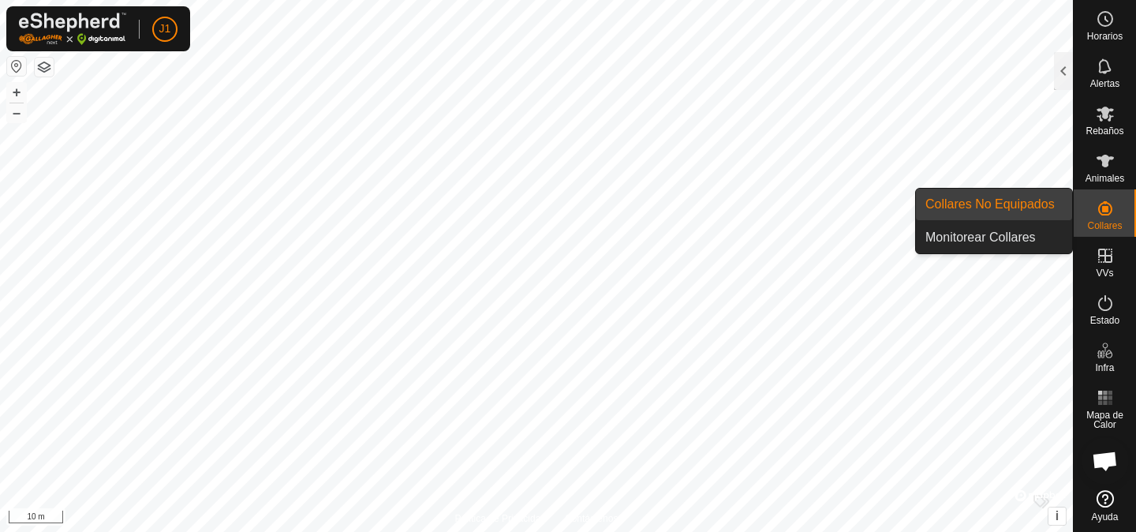
click at [1042, 207] on span "Collares No Equipados" at bounding box center [990, 204] width 129 height 19
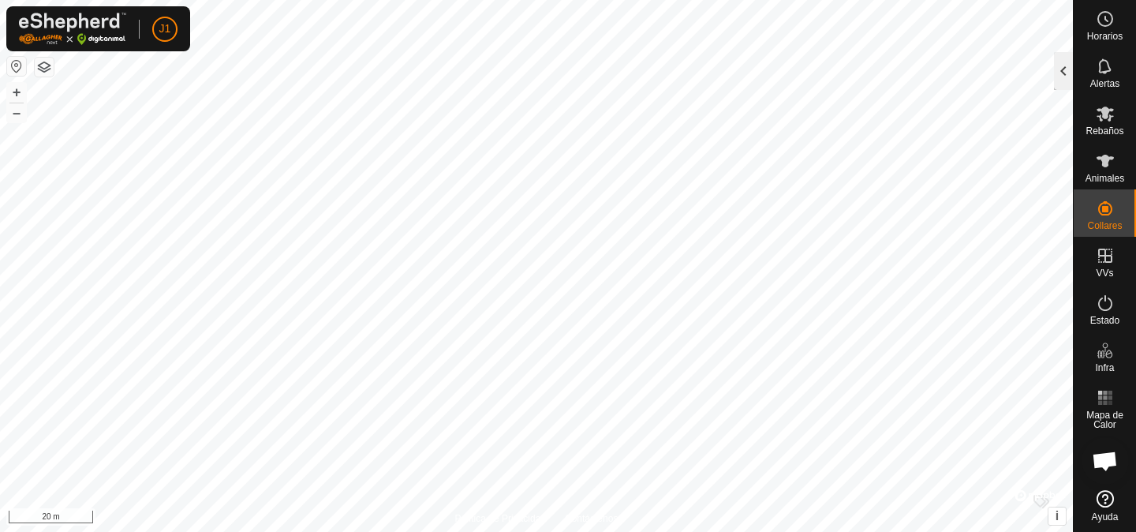
click at [1065, 67] on div at bounding box center [1063, 71] width 19 height 38
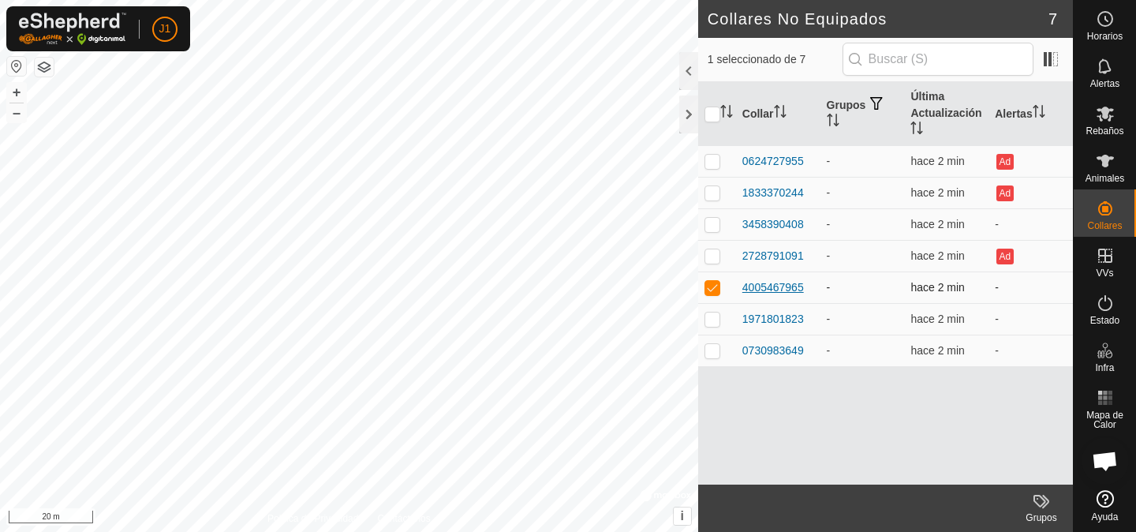
click at [791, 288] on div "4005467965" at bounding box center [774, 287] width 62 height 17
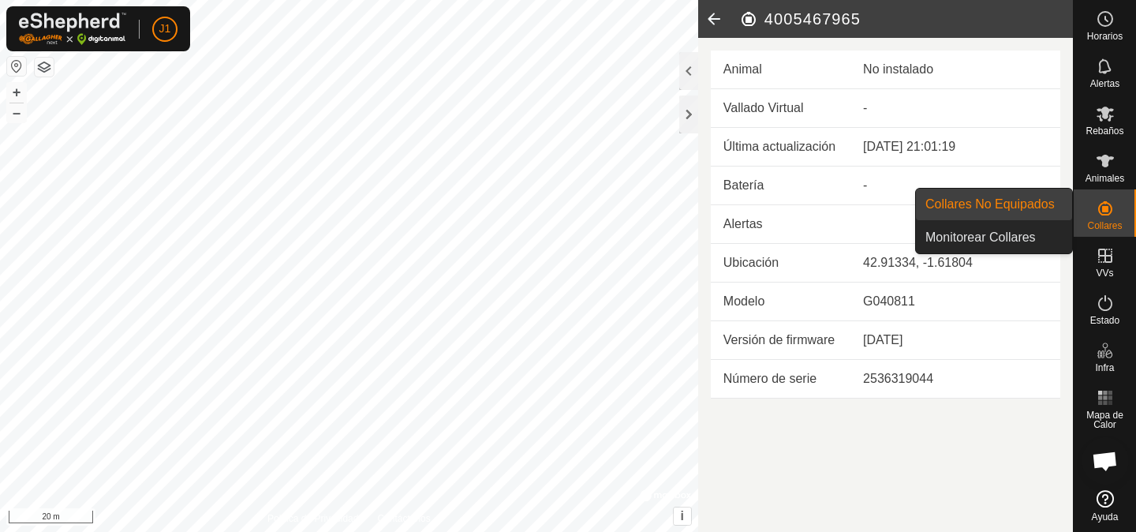
click at [1110, 212] on icon at bounding box center [1106, 208] width 14 height 14
click at [1035, 230] on link "Monitorear Collares" at bounding box center [994, 238] width 156 height 32
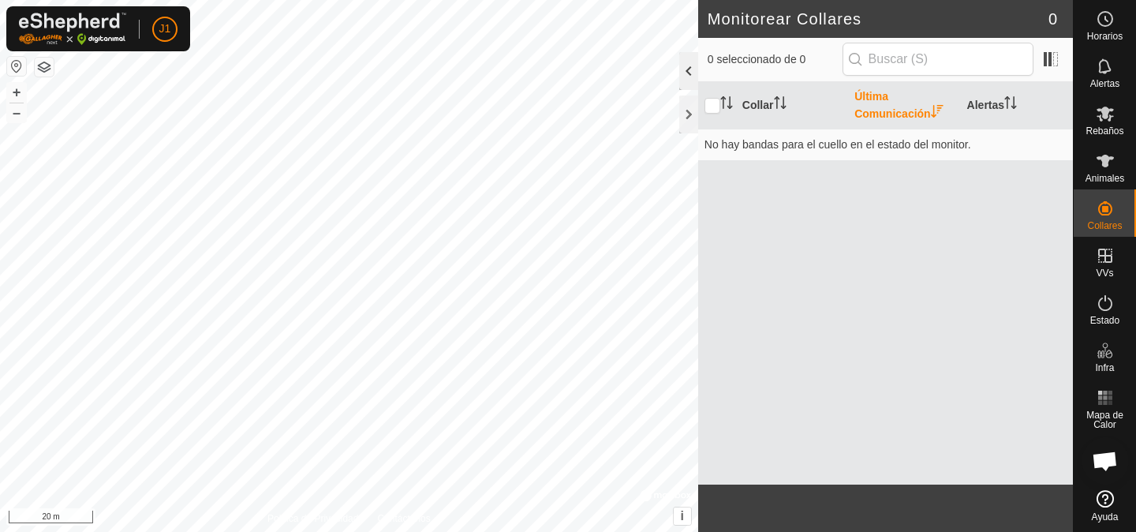
click at [691, 73] on div at bounding box center [689, 71] width 19 height 38
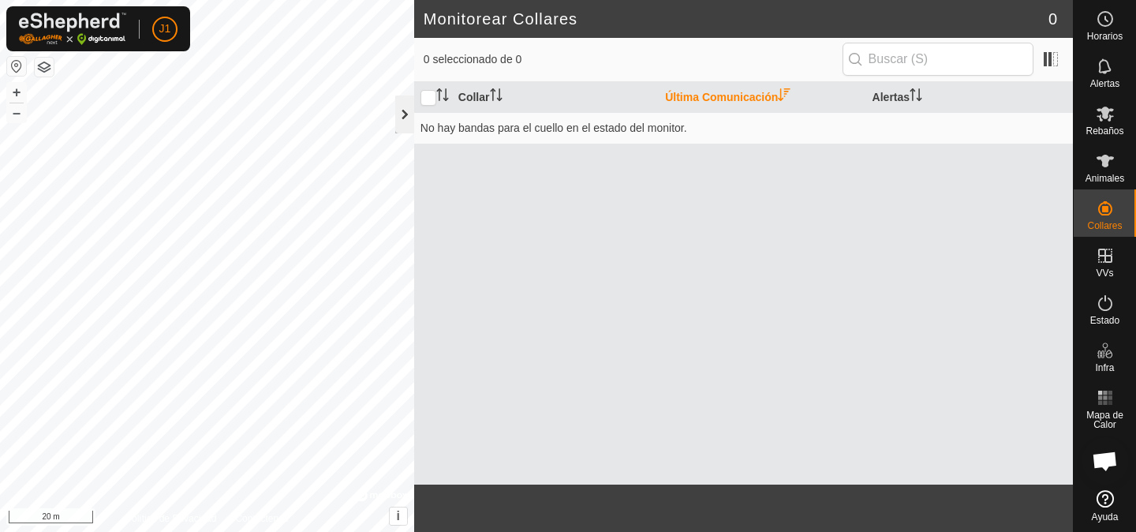
click at [402, 103] on div at bounding box center [404, 114] width 19 height 38
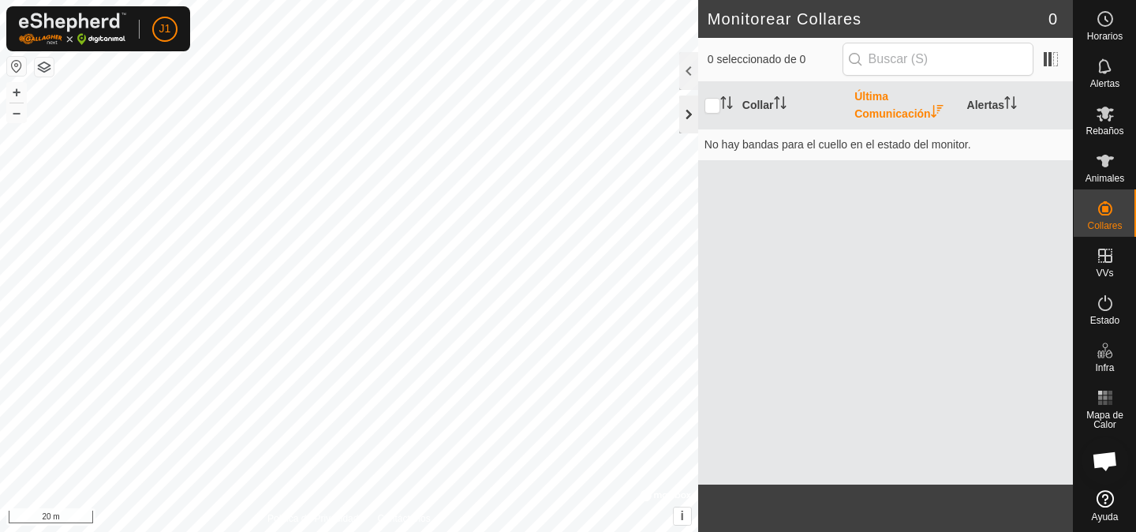
click at [684, 119] on div at bounding box center [689, 114] width 19 height 38
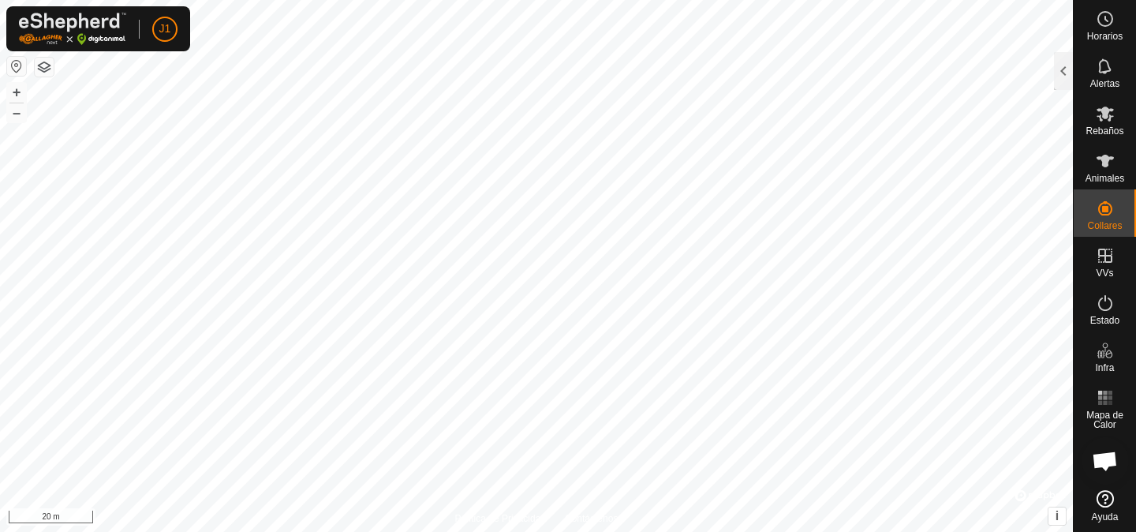
click at [150, 29] on div "J1" at bounding box center [98, 28] width 184 height 45
click at [168, 31] on span "J1" at bounding box center [165, 29] width 12 height 17
click at [198, 119] on span "Cerrar sesión" at bounding box center [226, 124] width 76 height 13
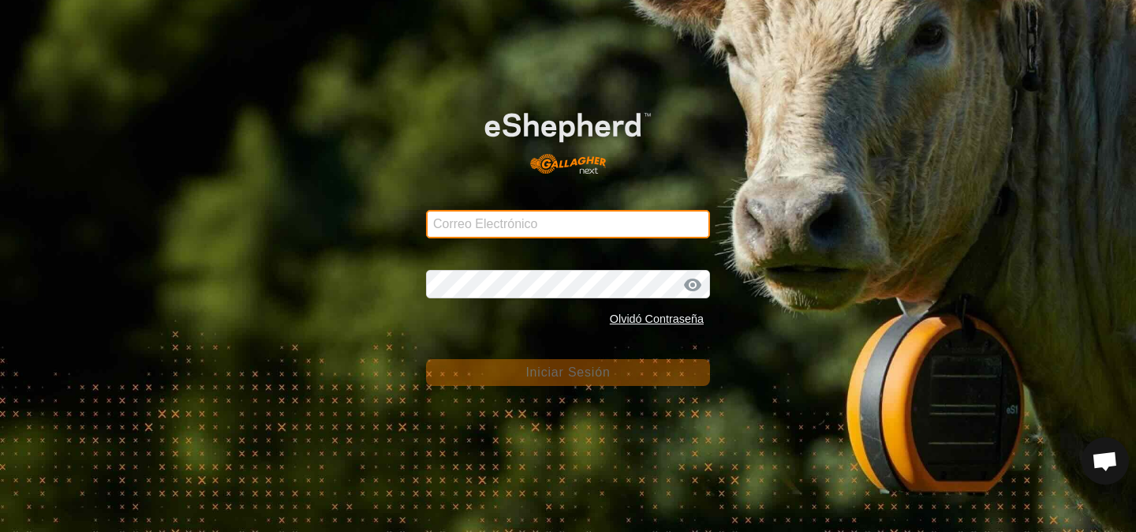
type input "[EMAIL_ADDRESS][DOMAIN_NAME]"
